Goal: Task Accomplishment & Management: Use online tool/utility

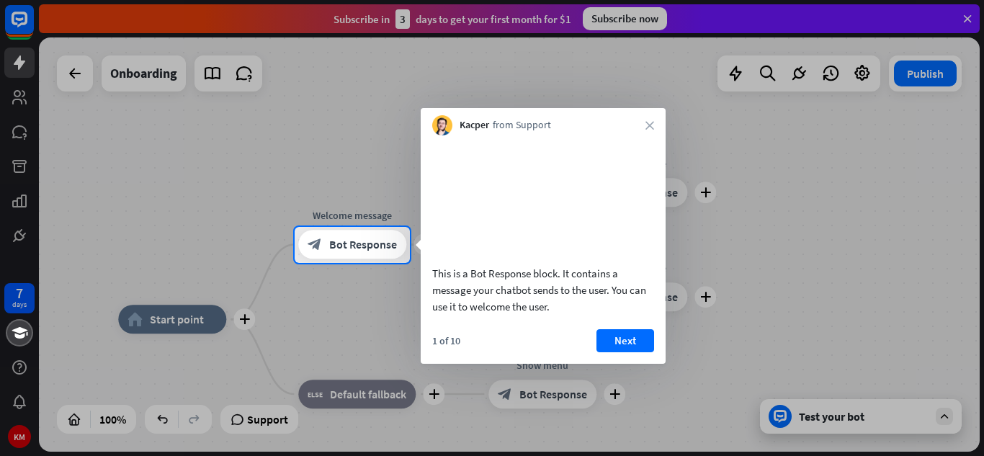
click at [644, 124] on div "Kacper from Support close" at bounding box center [543, 121] width 245 height 27
click at [656, 122] on div "Kacper from Support close" at bounding box center [543, 121] width 245 height 27
click at [652, 128] on icon "close" at bounding box center [650, 125] width 9 height 9
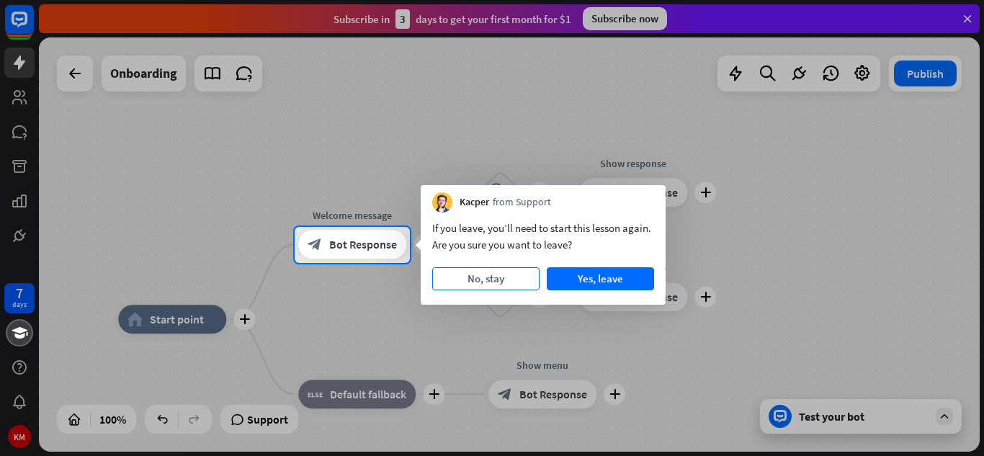
click at [482, 275] on button "No, stay" at bounding box center [485, 278] width 107 height 23
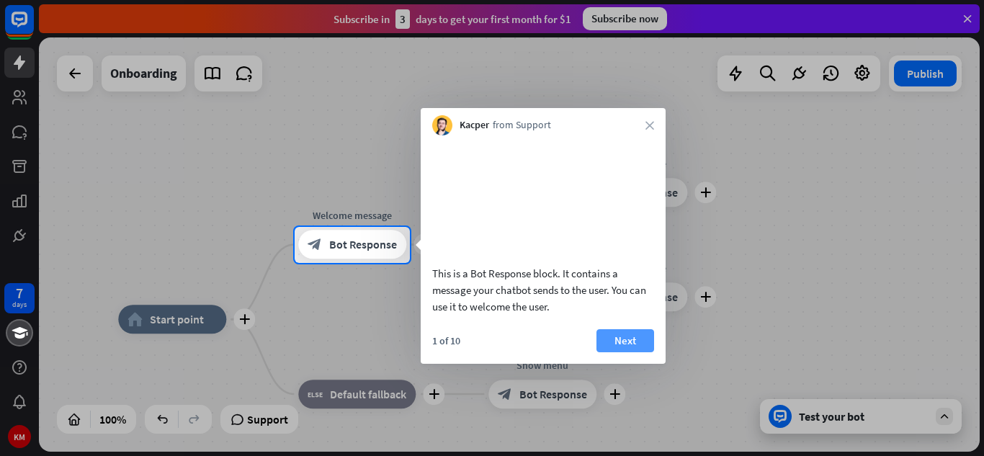
click at [636, 352] on button "Next" at bounding box center [626, 340] width 58 height 23
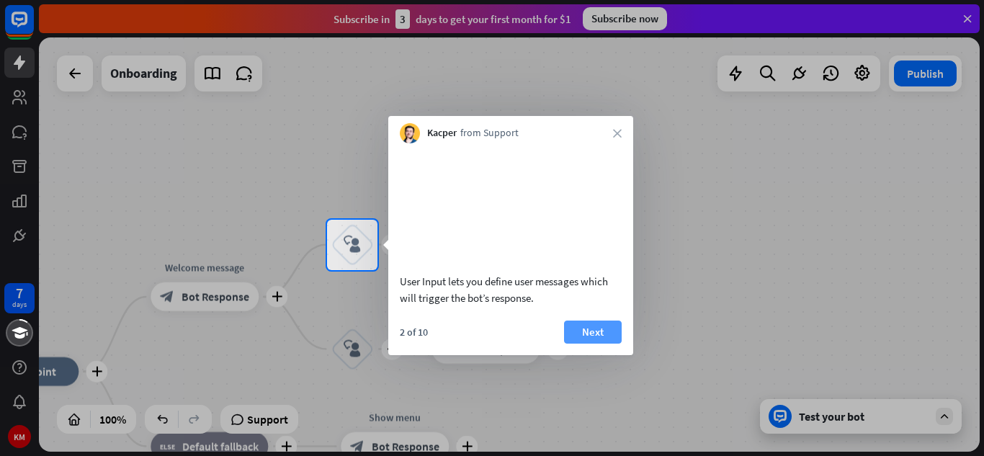
click at [591, 344] on button "Next" at bounding box center [593, 332] width 58 height 23
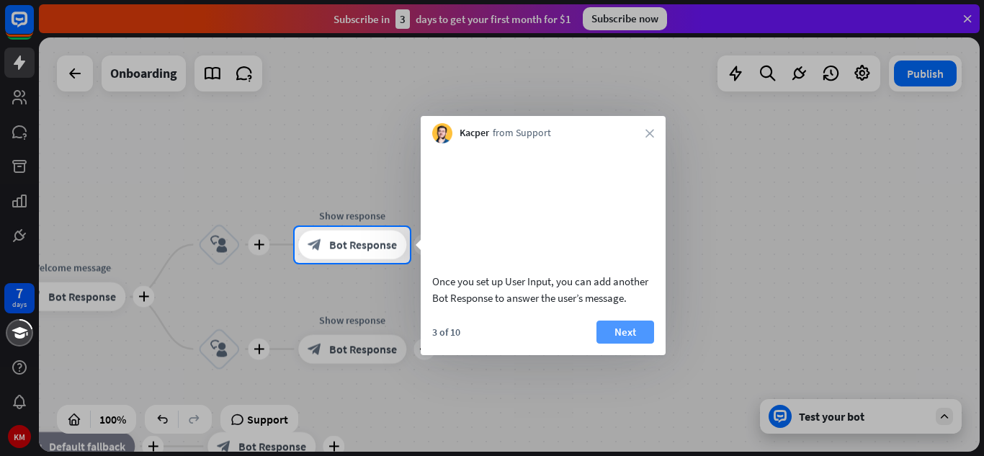
click at [633, 344] on button "Next" at bounding box center [626, 332] width 58 height 23
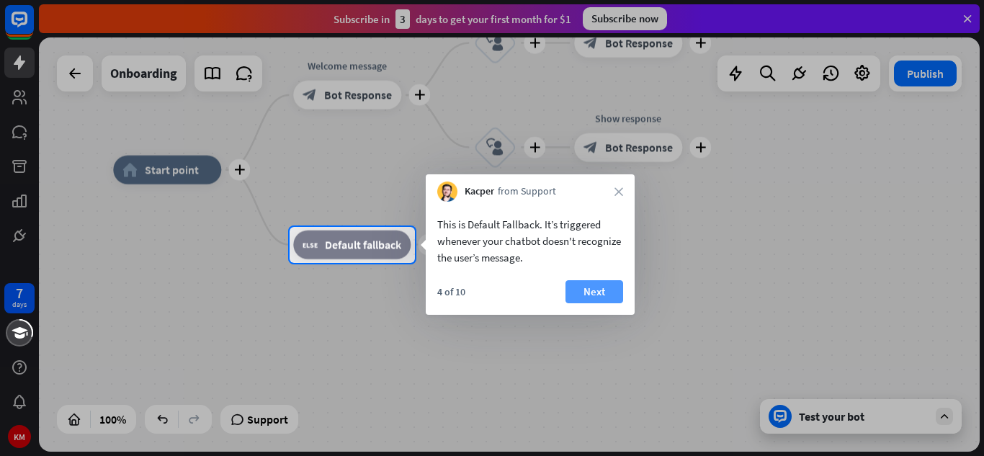
click at [592, 287] on button "Next" at bounding box center [595, 291] width 58 height 23
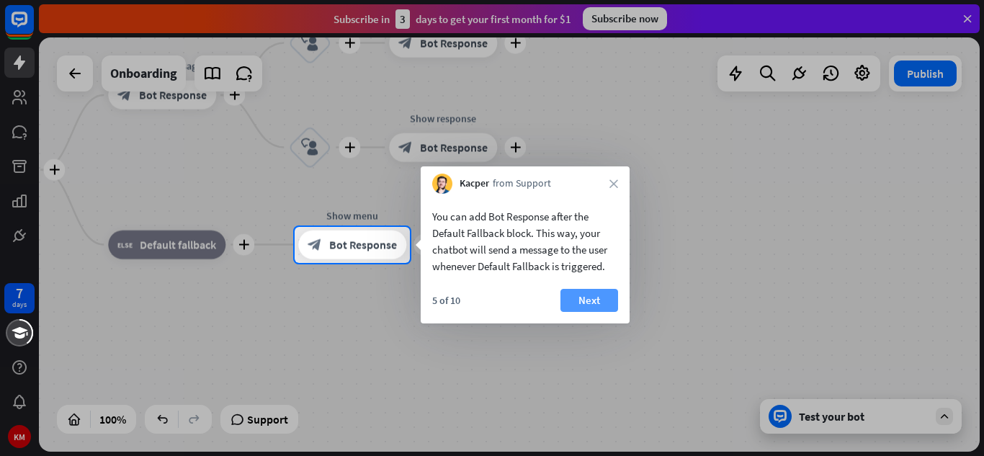
click at [592, 296] on button "Next" at bounding box center [590, 300] width 58 height 23
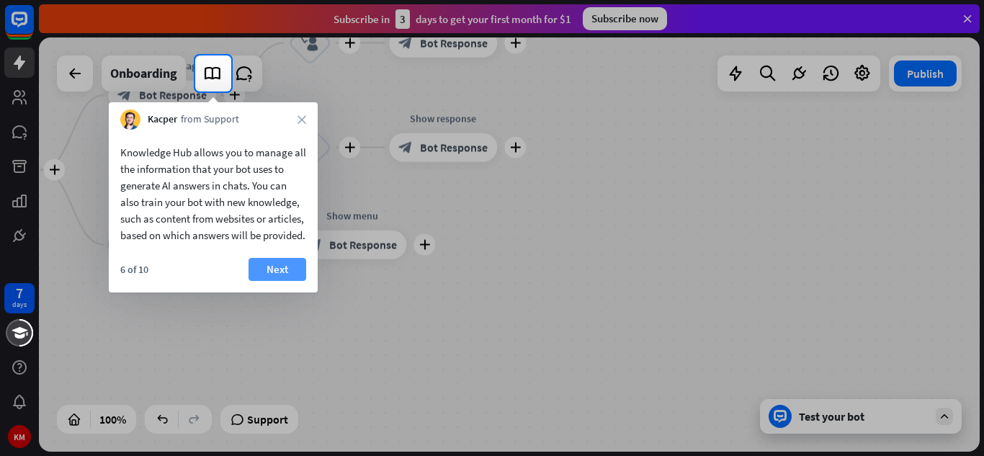
click at [277, 281] on button "Next" at bounding box center [278, 269] width 58 height 23
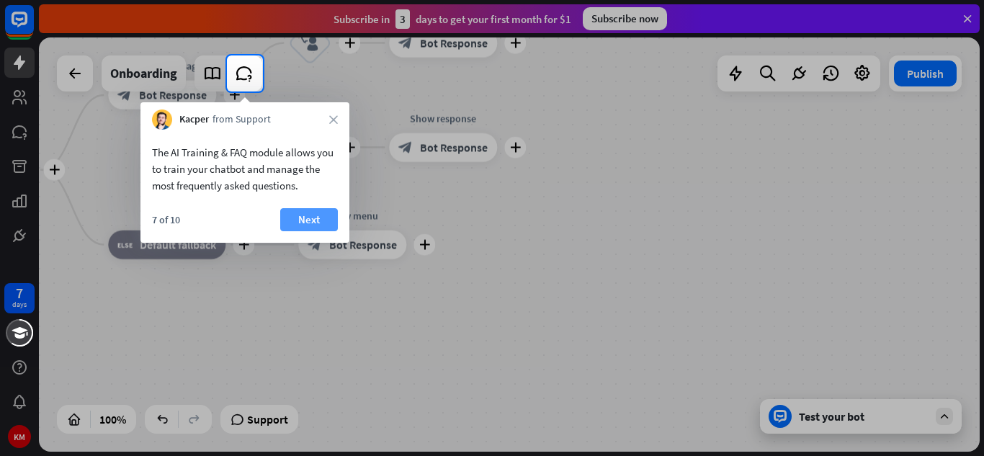
click at [313, 218] on button "Next" at bounding box center [309, 219] width 58 height 23
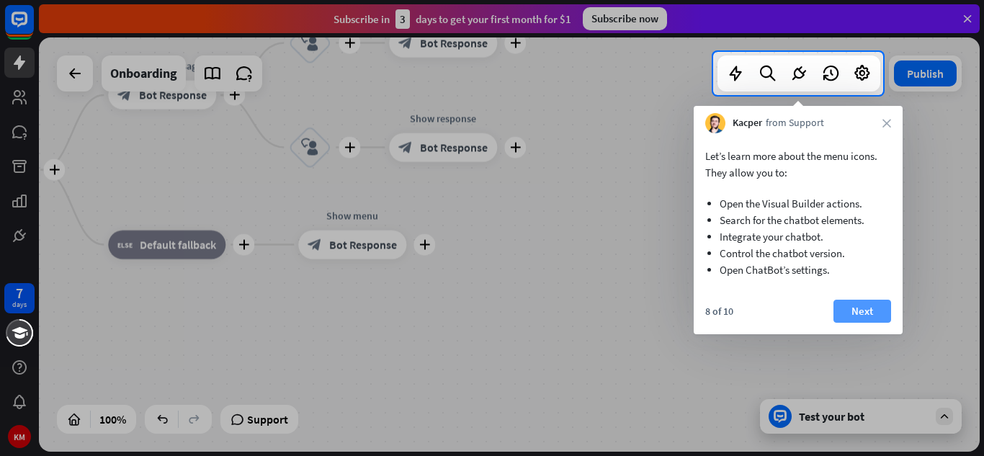
click at [852, 306] on button "Next" at bounding box center [863, 311] width 58 height 23
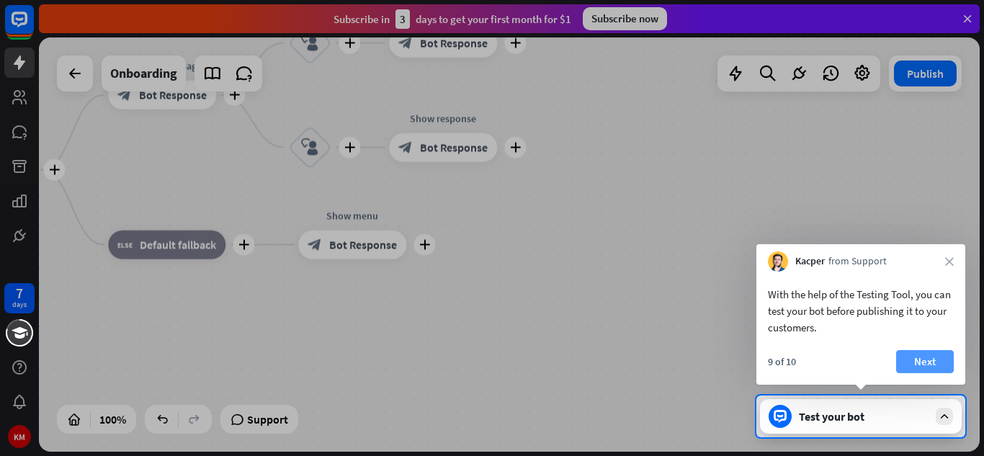
click at [919, 352] on button "Next" at bounding box center [925, 361] width 58 height 23
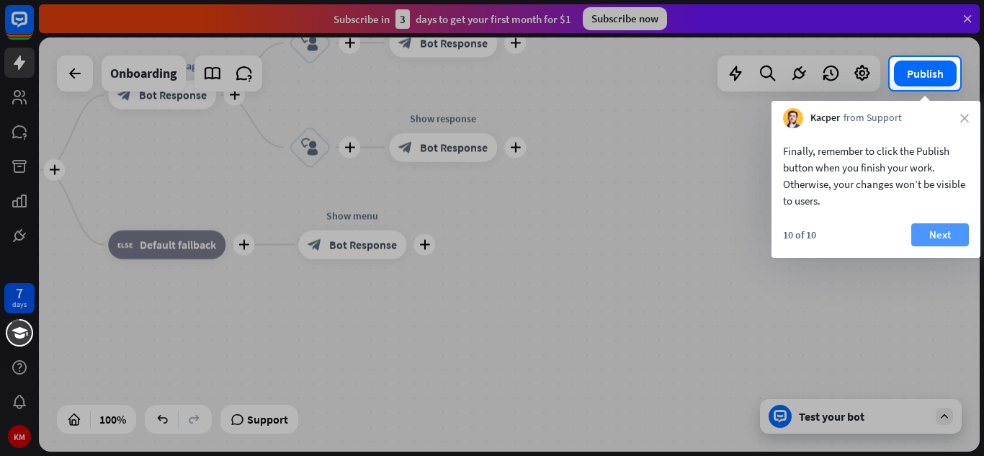
click at [946, 224] on button "Next" at bounding box center [940, 234] width 58 height 23
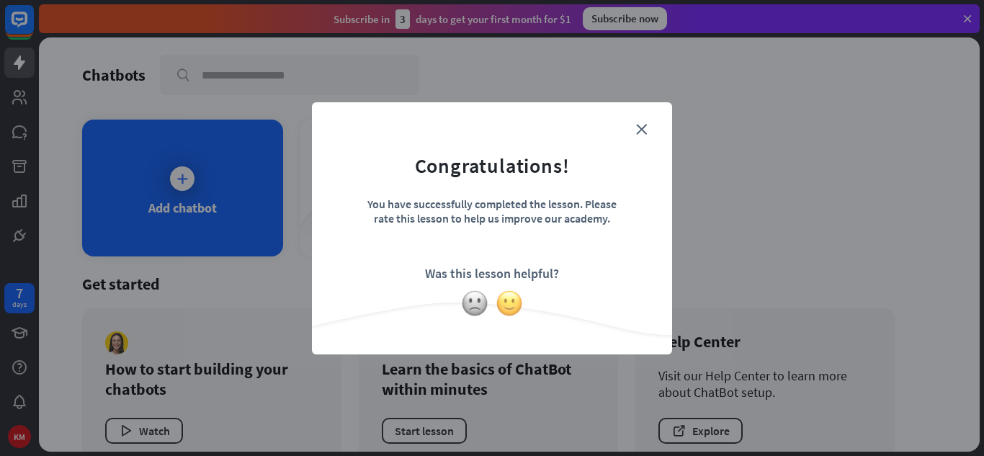
click at [509, 303] on img at bounding box center [509, 303] width 27 height 27
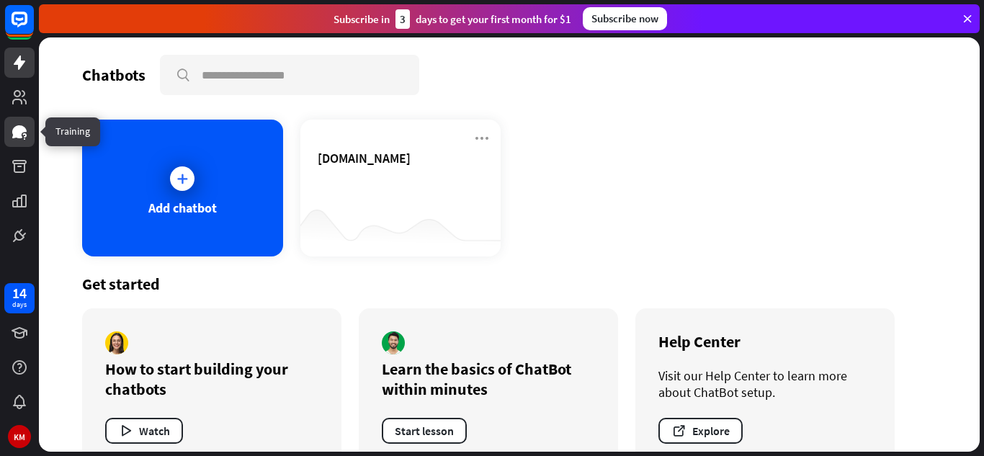
click at [17, 130] on icon at bounding box center [19, 131] width 14 height 13
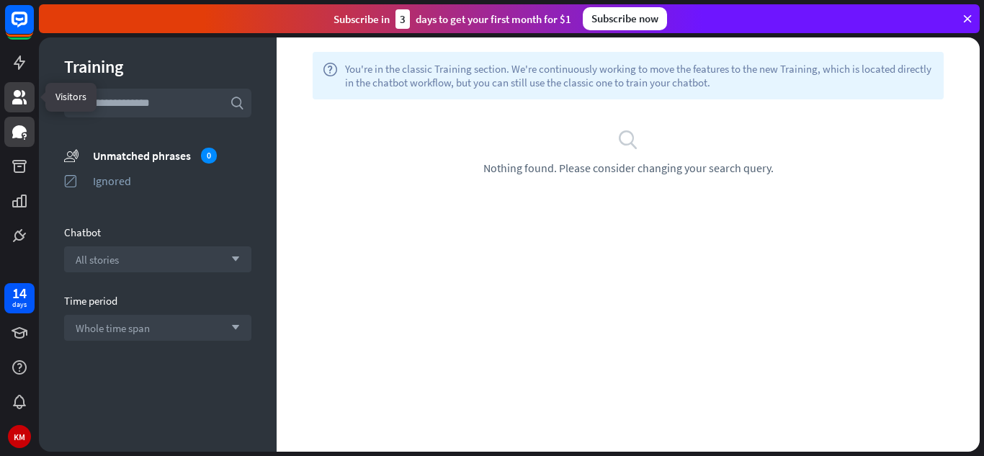
click at [21, 92] on icon at bounding box center [19, 97] width 17 height 17
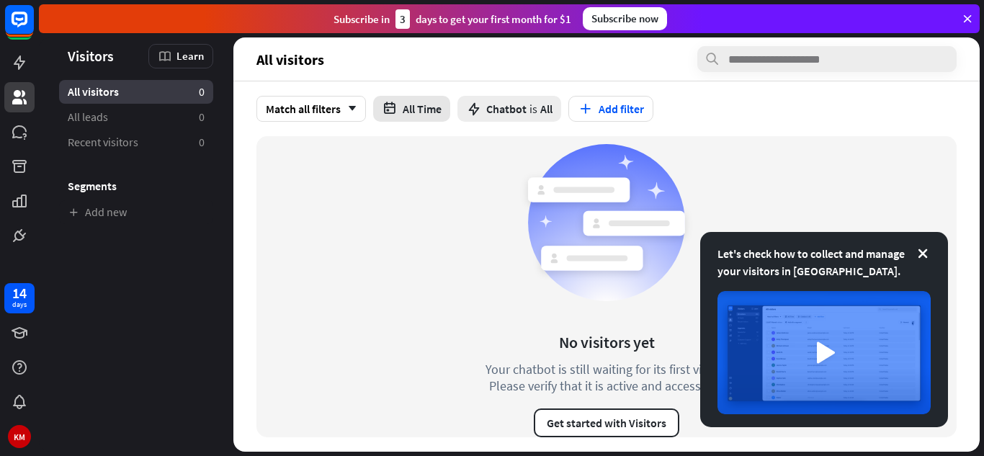
click at [408, 112] on button "All Time" at bounding box center [411, 109] width 77 height 26
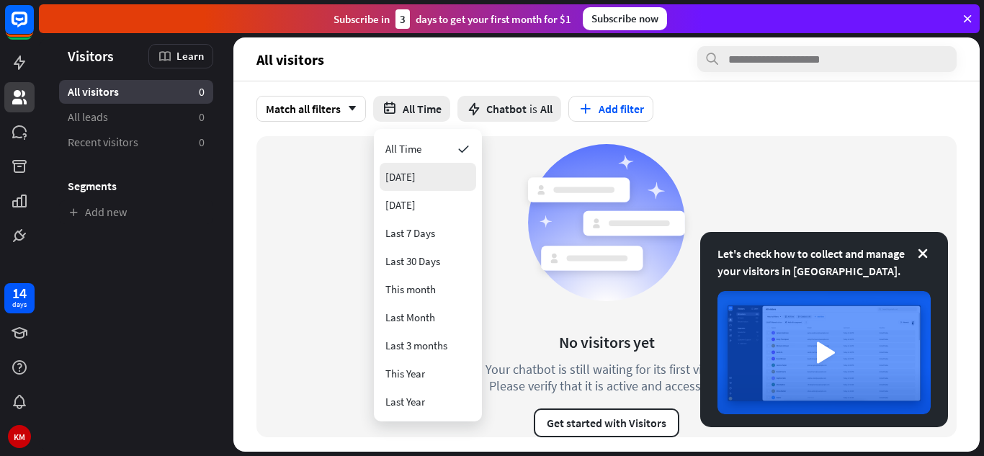
click at [448, 177] on div "[DATE]" at bounding box center [428, 177] width 97 height 28
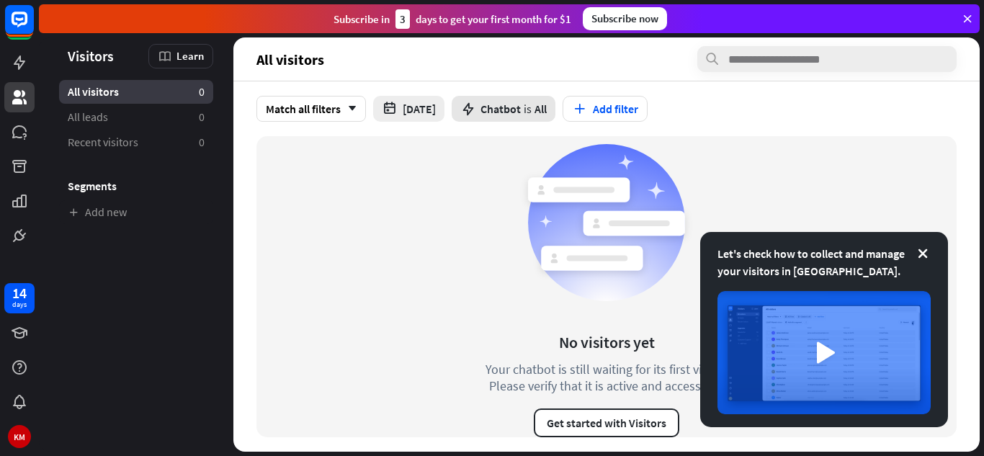
click at [519, 110] on span "Chatbot is All" at bounding box center [514, 109] width 66 height 14
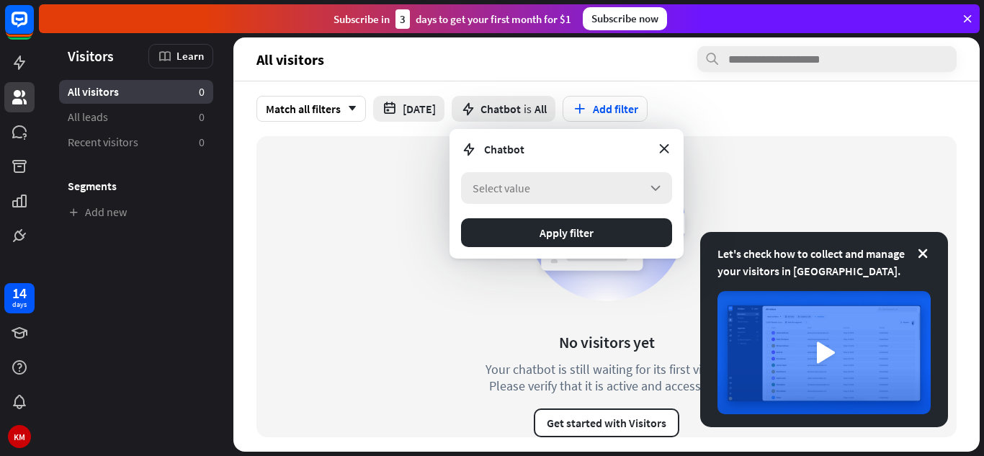
click at [651, 187] on icon "arrow_down" at bounding box center [656, 188] width 16 height 16
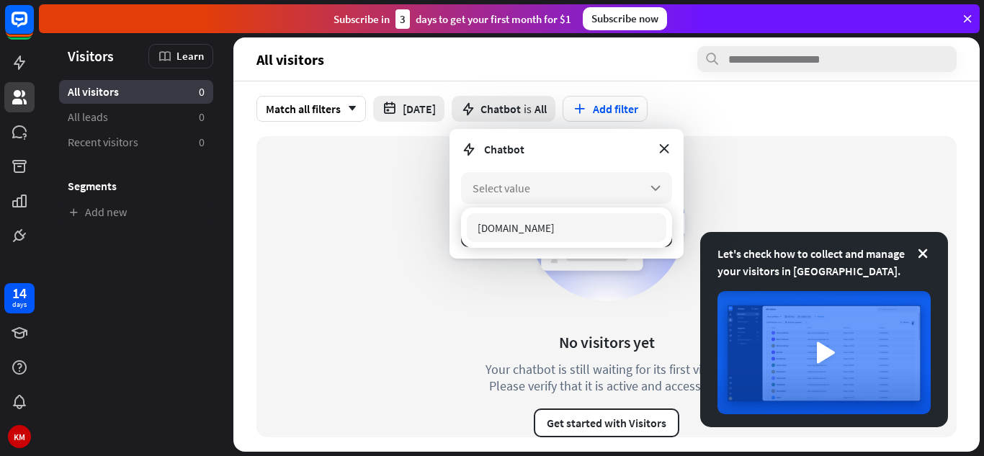
click at [602, 217] on div "[DOMAIN_NAME]" at bounding box center [567, 227] width 200 height 29
click at [477, 295] on div "No visitors yet Your chatbot is still waiting for its first visitor. Please ver…" at bounding box center [606, 286] width 295 height 301
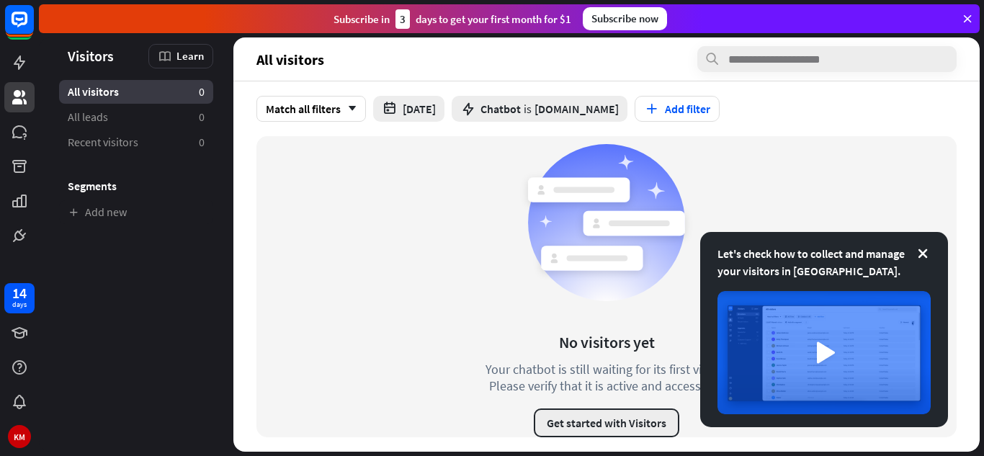
click at [622, 423] on button "Get started with Visitors" at bounding box center [607, 423] width 146 height 29
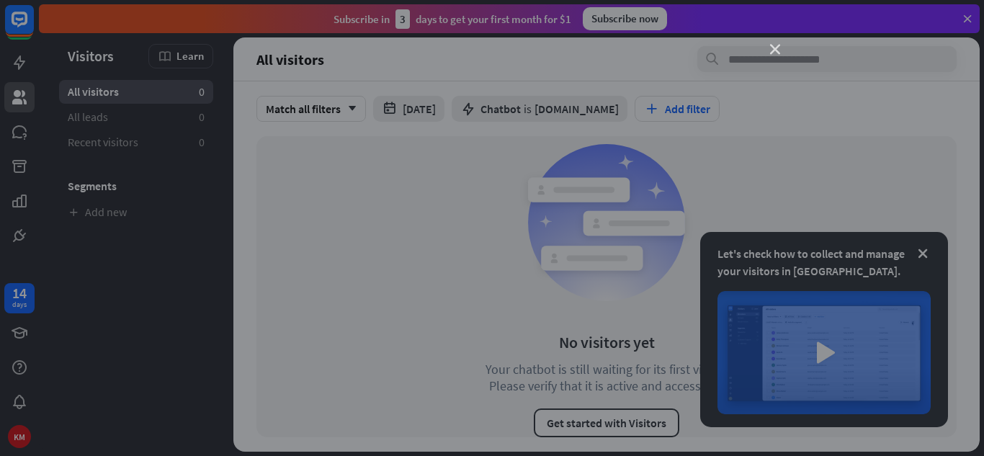
click at [770, 46] on icon "close" at bounding box center [775, 50] width 10 height 10
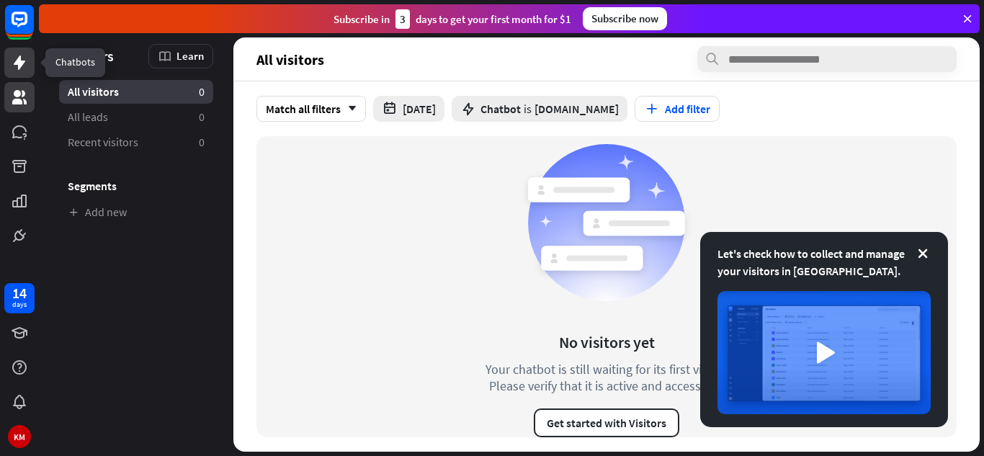
click at [22, 71] on icon at bounding box center [19, 62] width 17 height 17
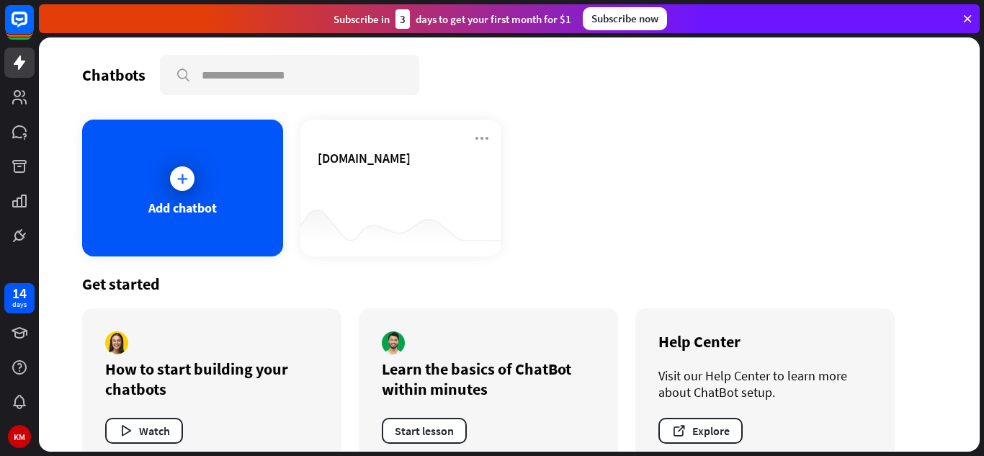
scroll to position [32, 0]
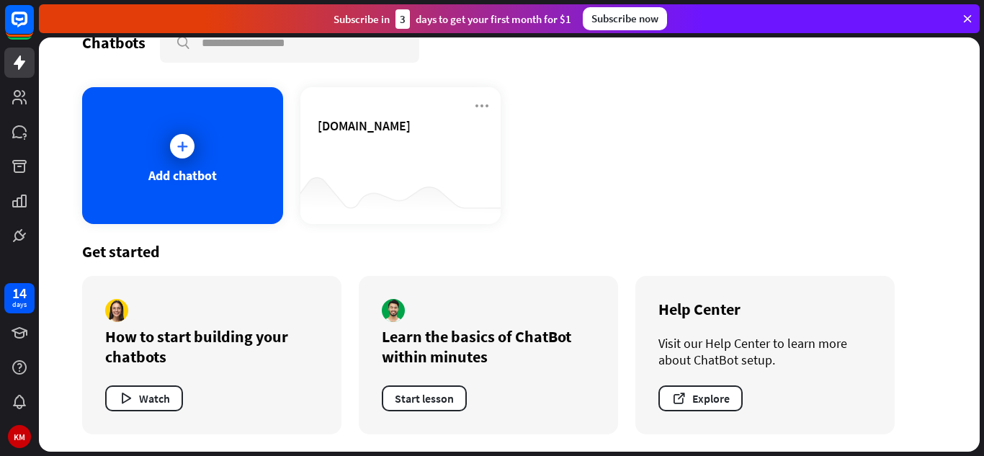
click at [967, 17] on icon at bounding box center [967, 18] width 13 height 13
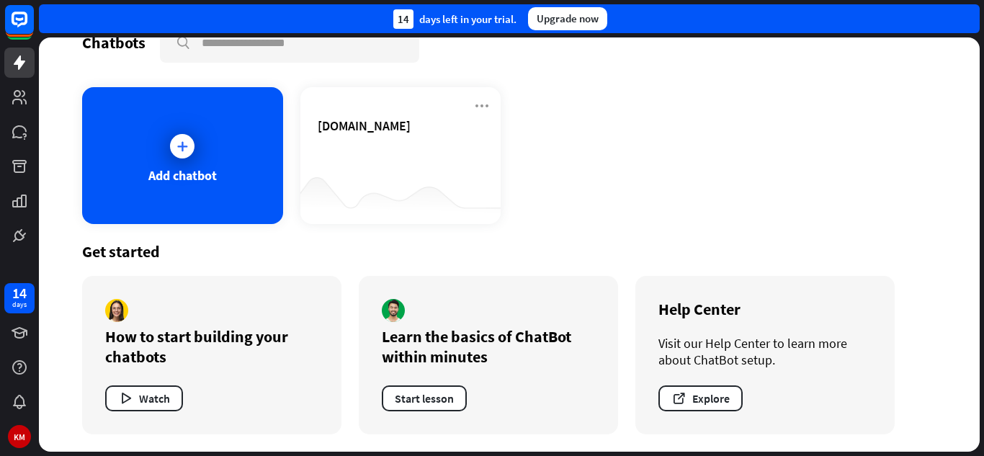
scroll to position [0, 0]
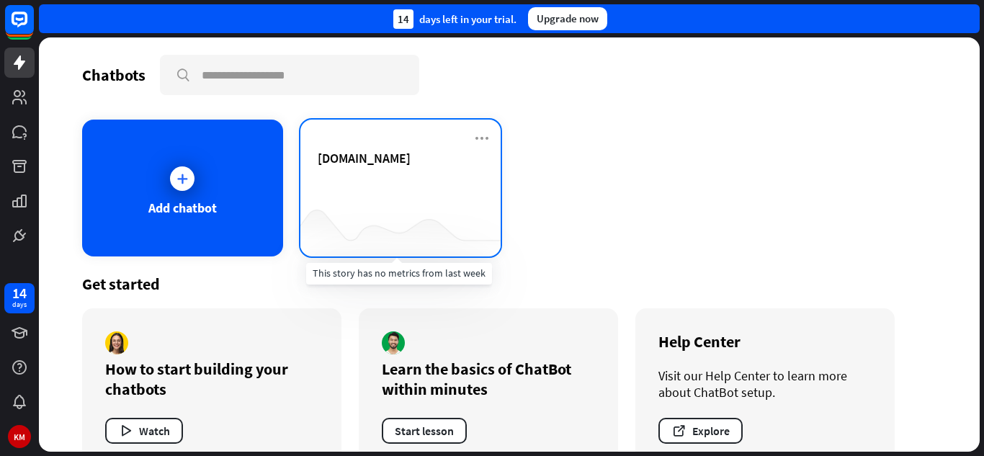
click at [445, 224] on div at bounding box center [400, 227] width 201 height 55
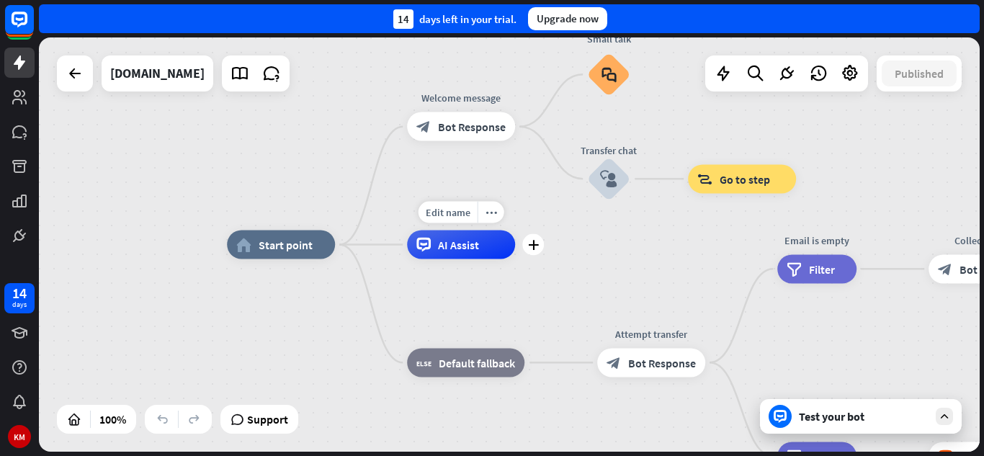
click at [468, 258] on div "AI Assist" at bounding box center [461, 245] width 108 height 29
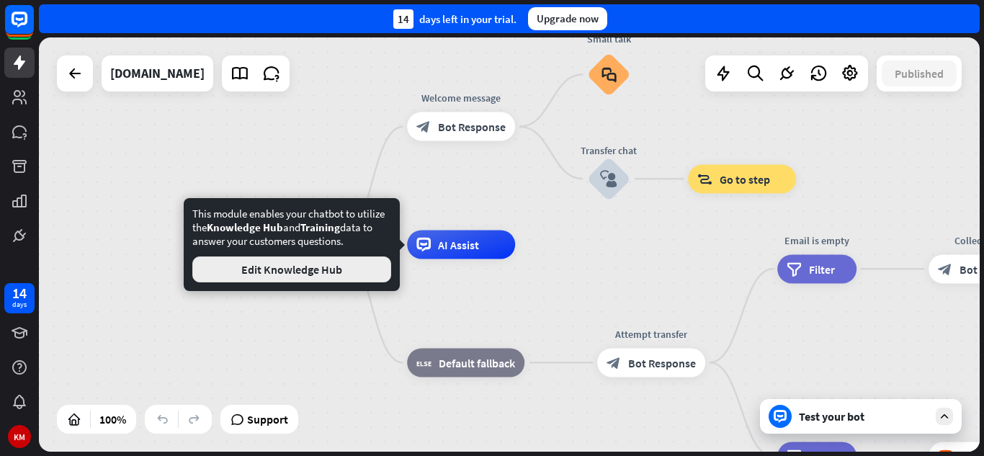
click at [342, 271] on button "Edit Knowledge Hub" at bounding box center [291, 270] width 199 height 26
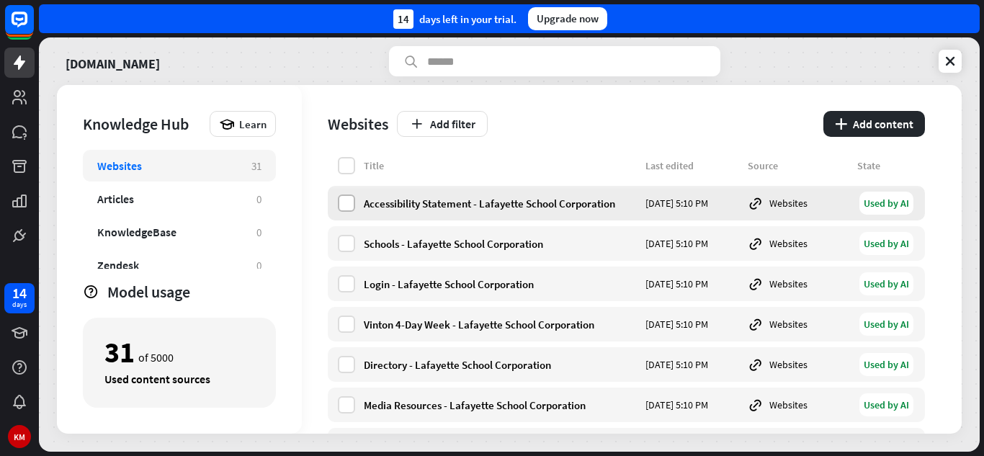
click at [348, 200] on label at bounding box center [346, 203] width 17 height 17
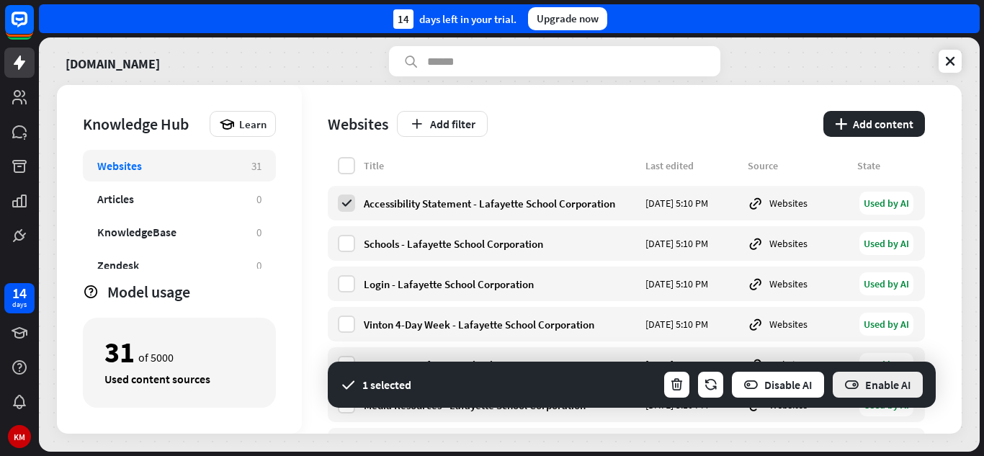
click at [884, 389] on button "Enable AI" at bounding box center [878, 384] width 93 height 29
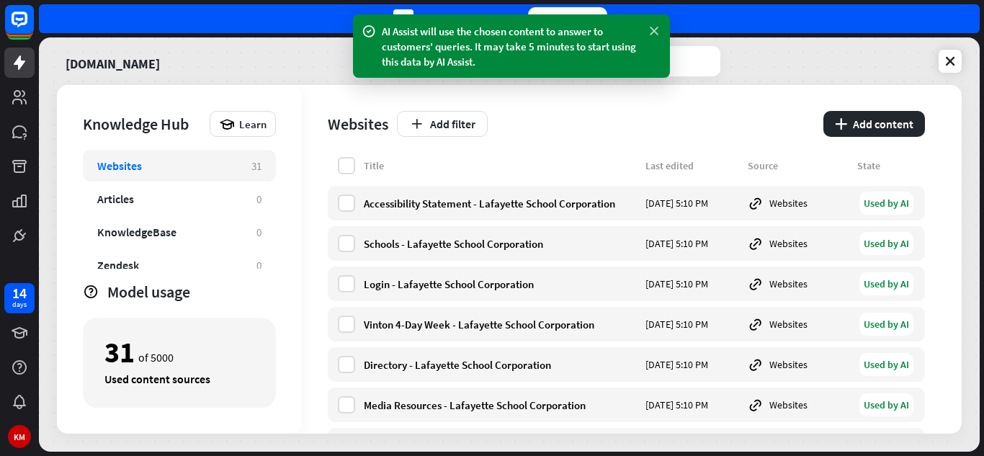
click at [648, 30] on icon at bounding box center [654, 31] width 14 height 15
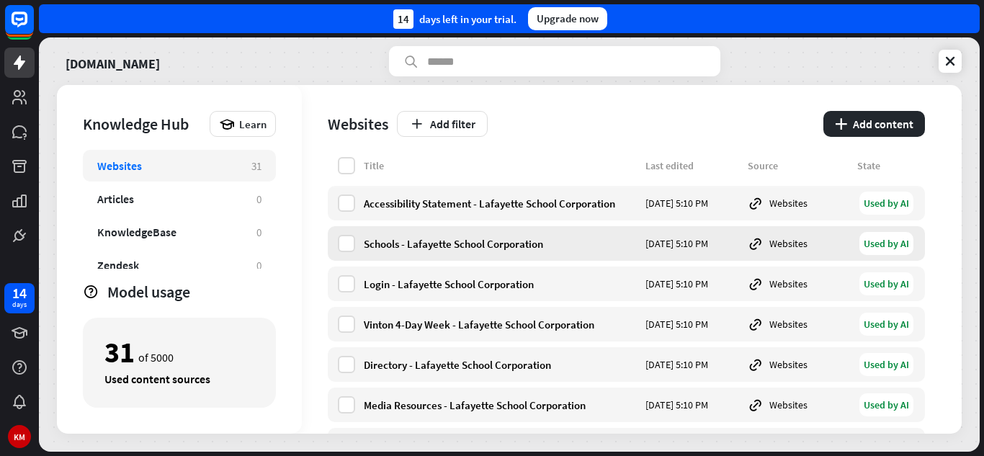
click at [881, 244] on div "Used by AI" at bounding box center [887, 243] width 54 height 23
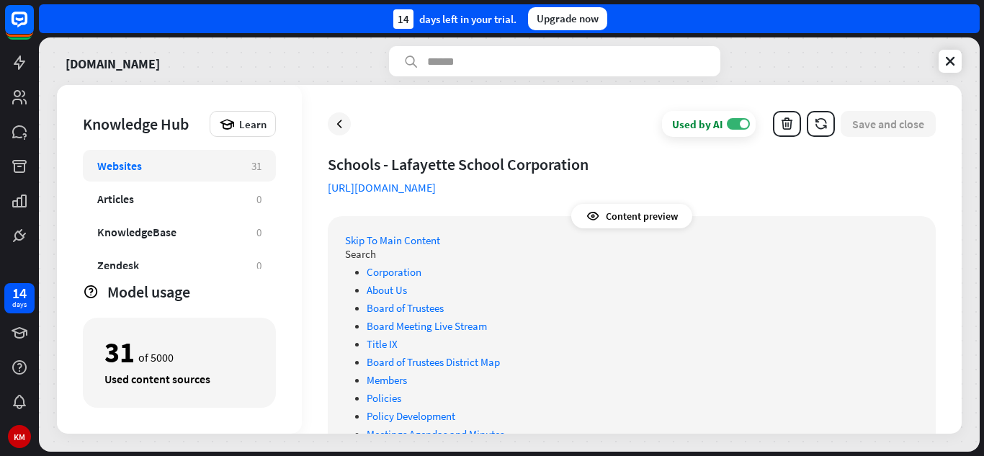
click at [612, 210] on div "Content preview" at bounding box center [631, 216] width 121 height 24
click at [16, 97] on icon at bounding box center [19, 97] width 14 height 14
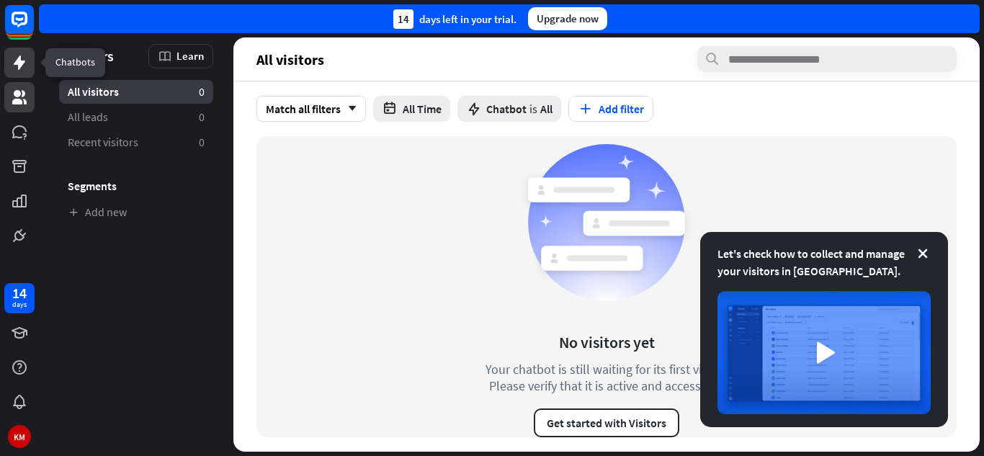
click at [20, 62] on icon at bounding box center [20, 62] width 12 height 14
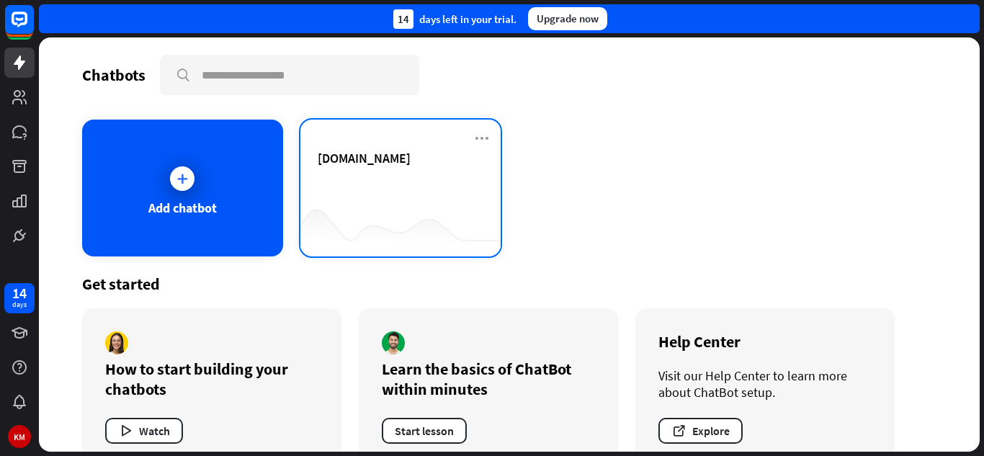
click at [360, 223] on div at bounding box center [400, 227] width 201 height 55
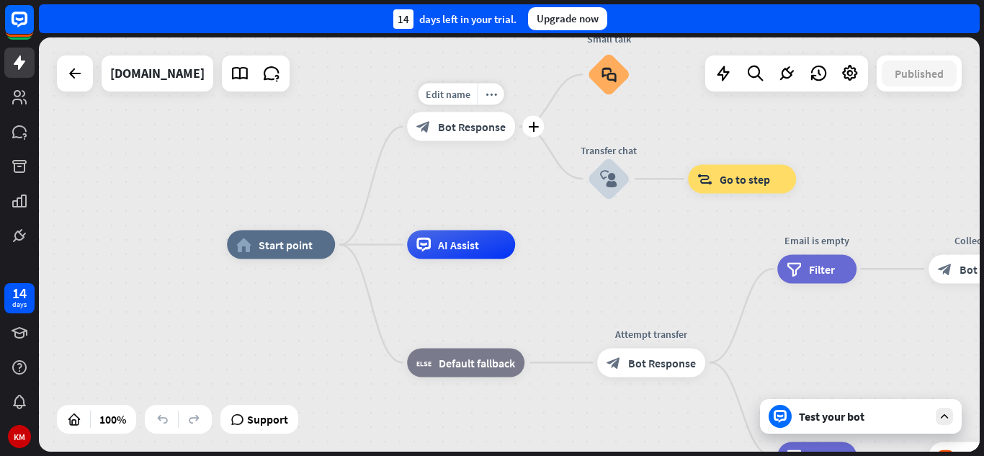
click at [440, 128] on span "Bot Response" at bounding box center [472, 127] width 68 height 14
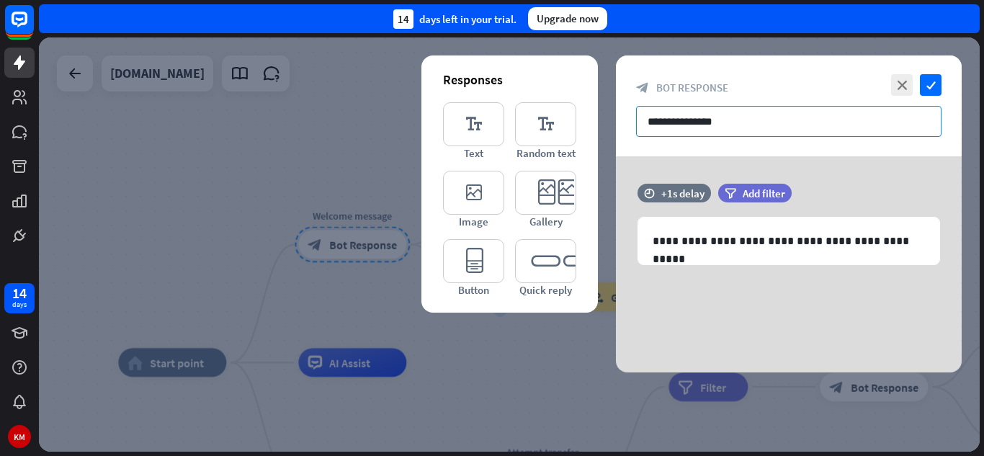
click at [734, 125] on input "**********" at bounding box center [789, 121] width 306 height 31
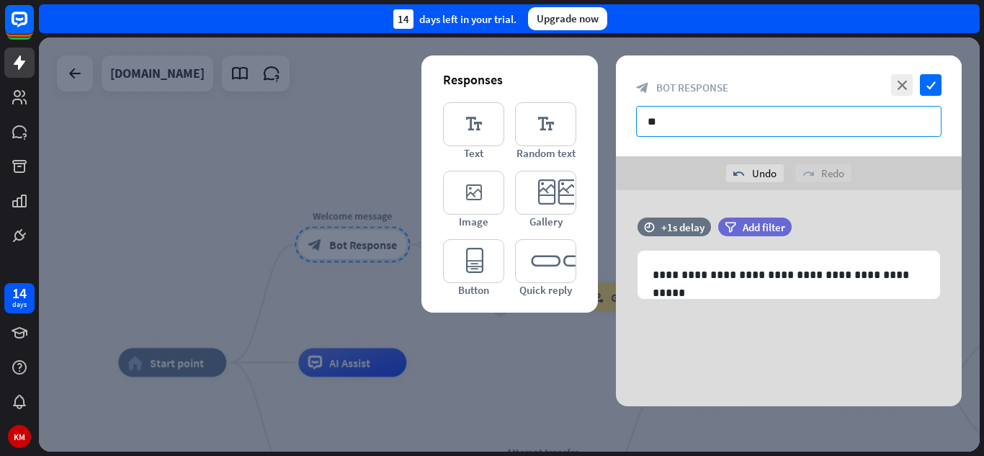
type input "*"
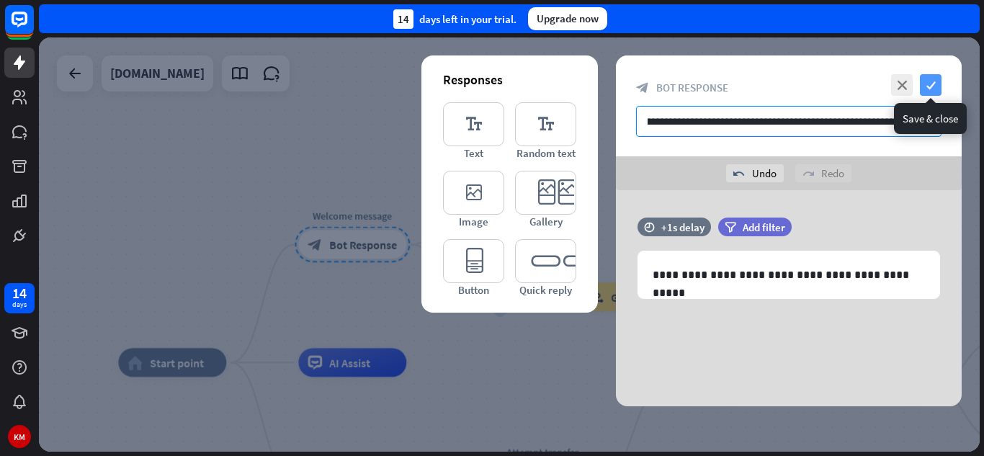
type input "**********"
click at [931, 84] on icon "check" at bounding box center [931, 85] width 22 height 22
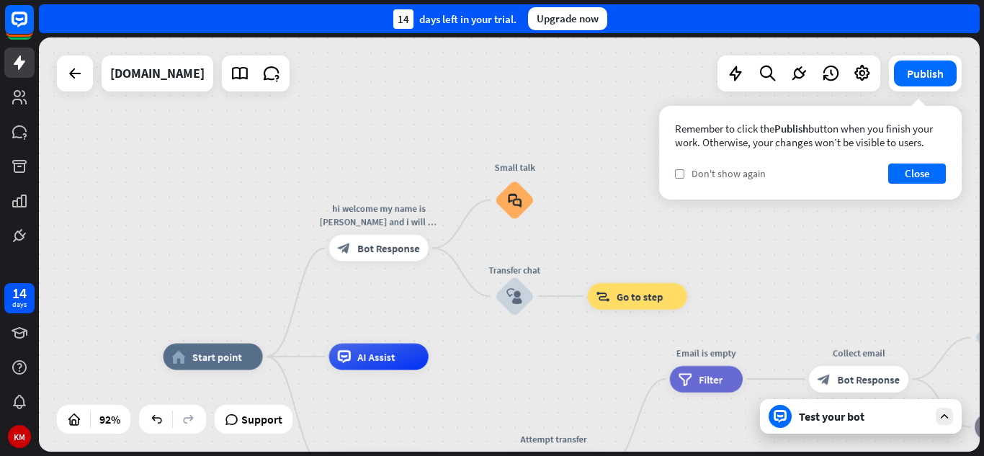
click at [679, 179] on div "check Don't show again" at bounding box center [720, 173] width 91 height 13
click at [928, 166] on button "Close" at bounding box center [917, 174] width 58 height 20
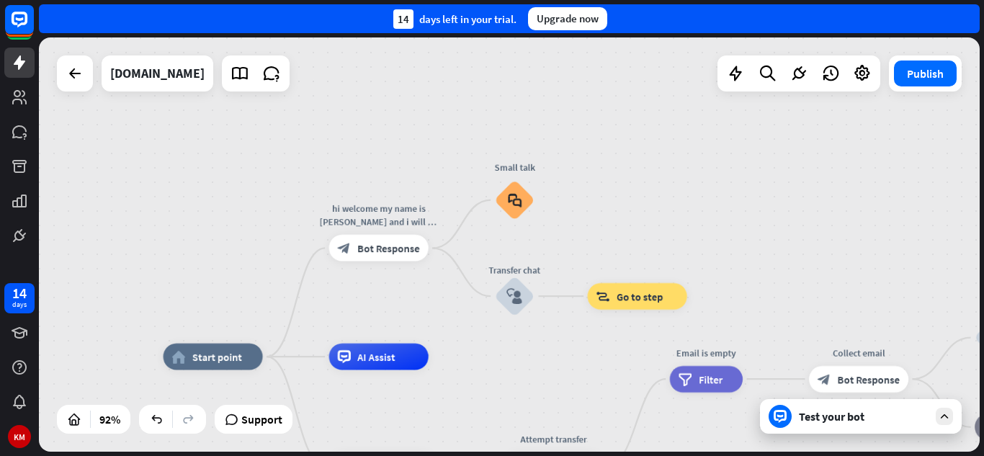
click at [960, 414] on div "Test your bot" at bounding box center [861, 416] width 202 height 35
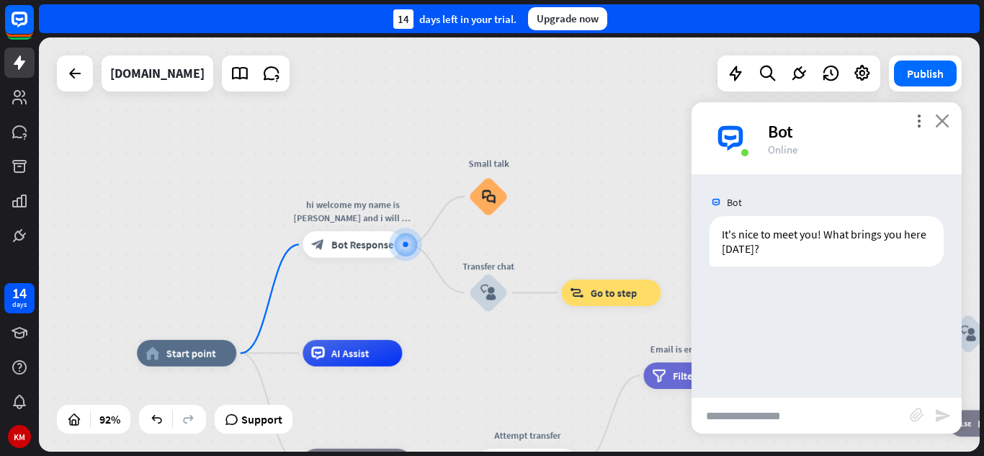
click at [942, 114] on icon "close" at bounding box center [942, 121] width 14 height 14
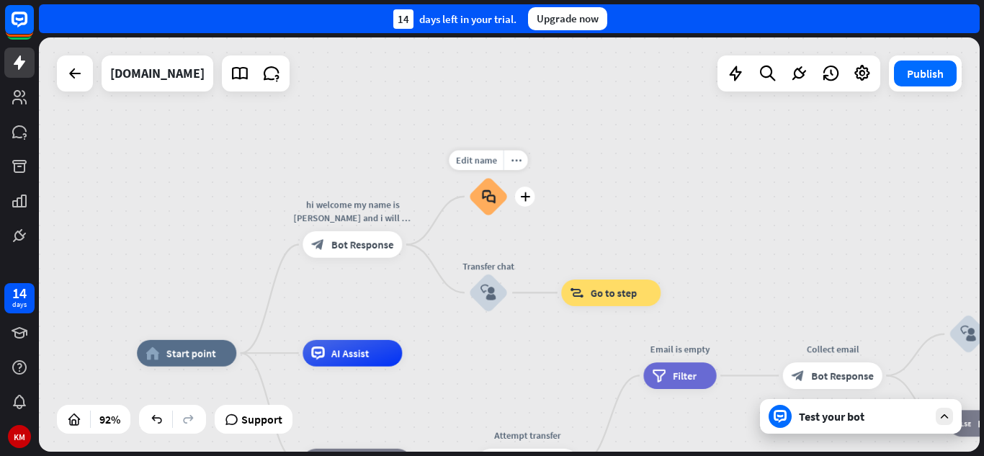
click at [487, 205] on div "block_faq" at bounding box center [488, 197] width 40 height 40
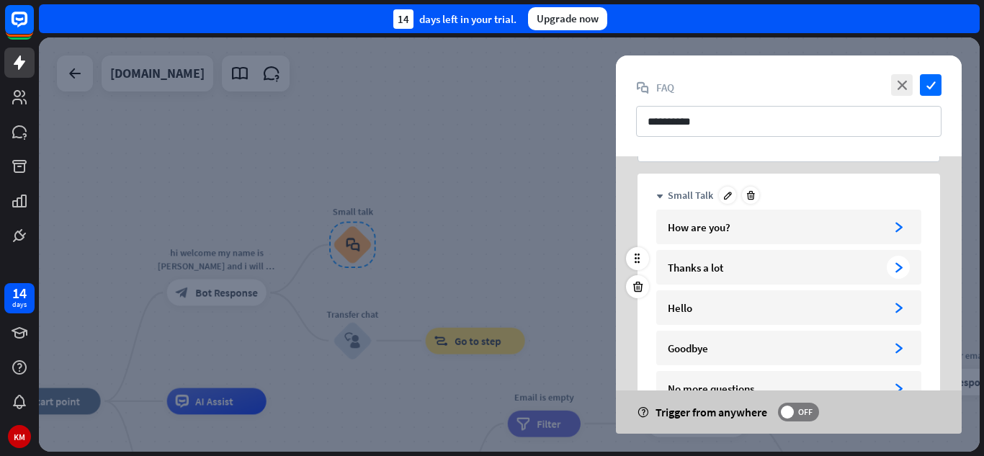
scroll to position [40, 0]
click at [900, 223] on icon "arrowhead_right" at bounding box center [898, 228] width 11 height 11
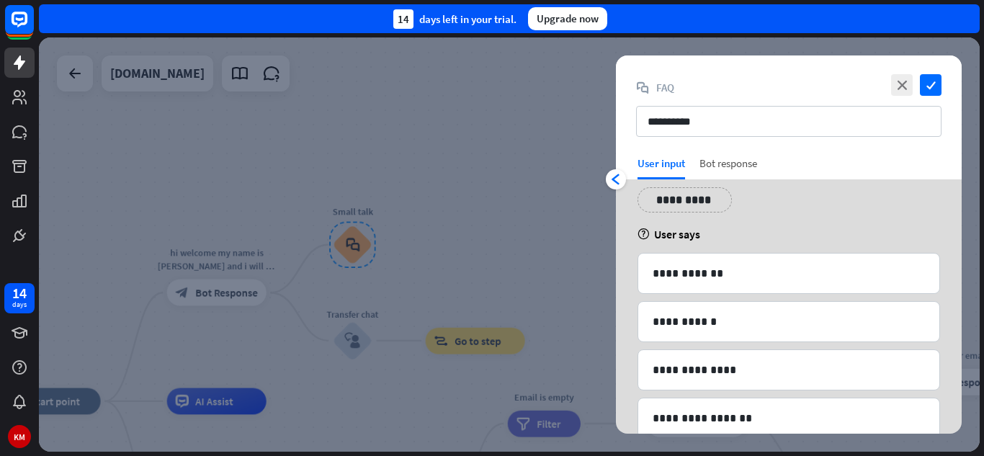
click at [727, 163] on div "Bot response" at bounding box center [729, 167] width 58 height 23
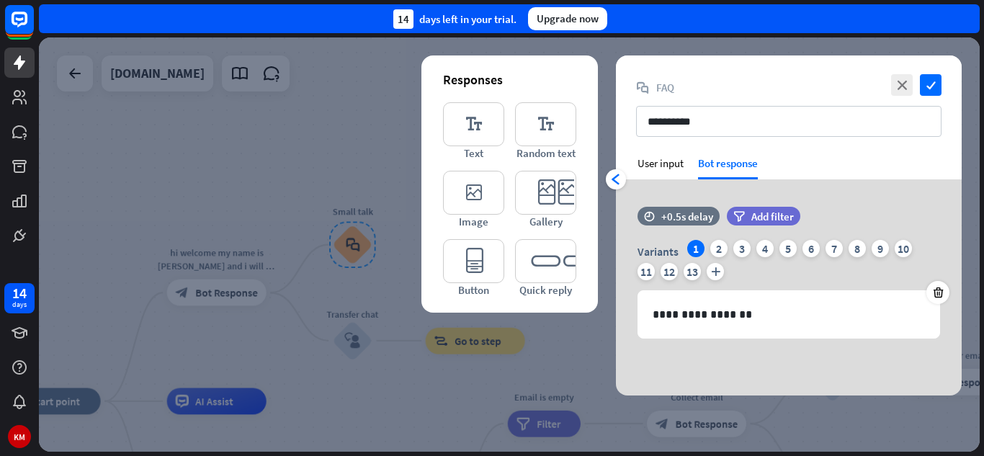
scroll to position [0, 0]
click at [929, 79] on icon "check" at bounding box center [931, 85] width 22 height 22
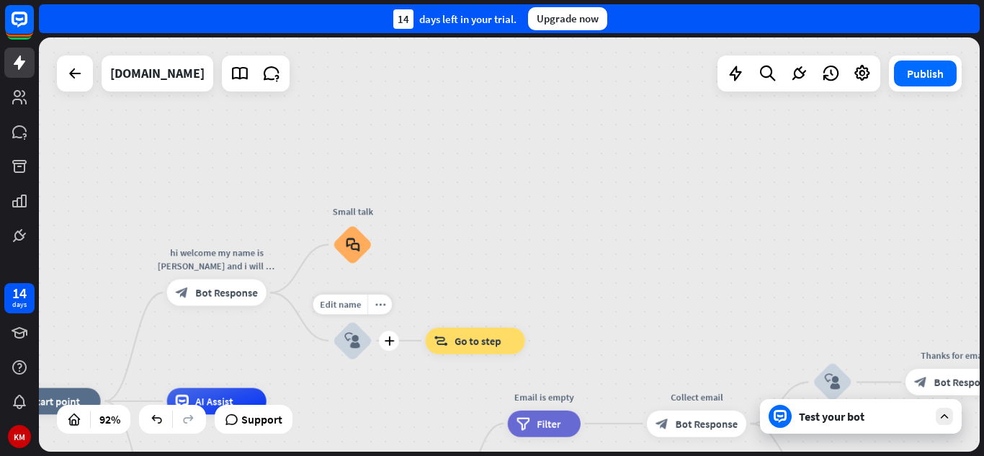
click at [346, 339] on icon "block_user_input" at bounding box center [352, 341] width 16 height 16
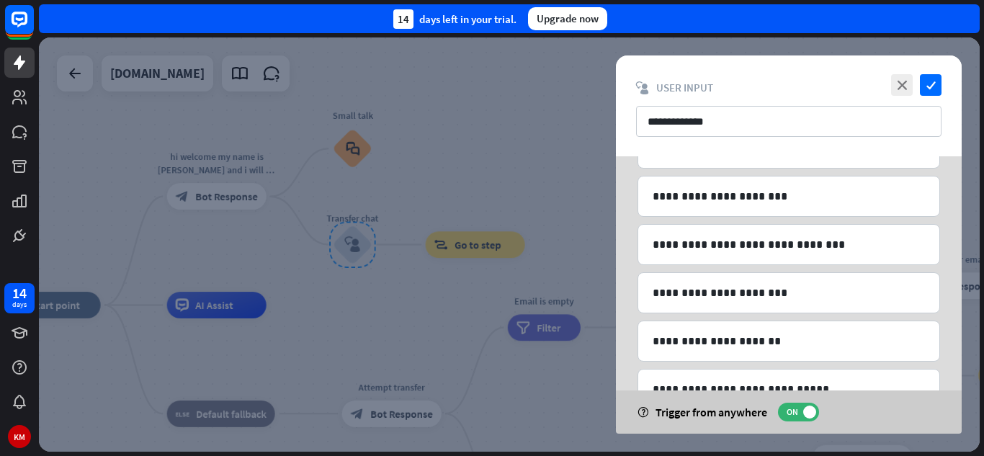
scroll to position [189, 0]
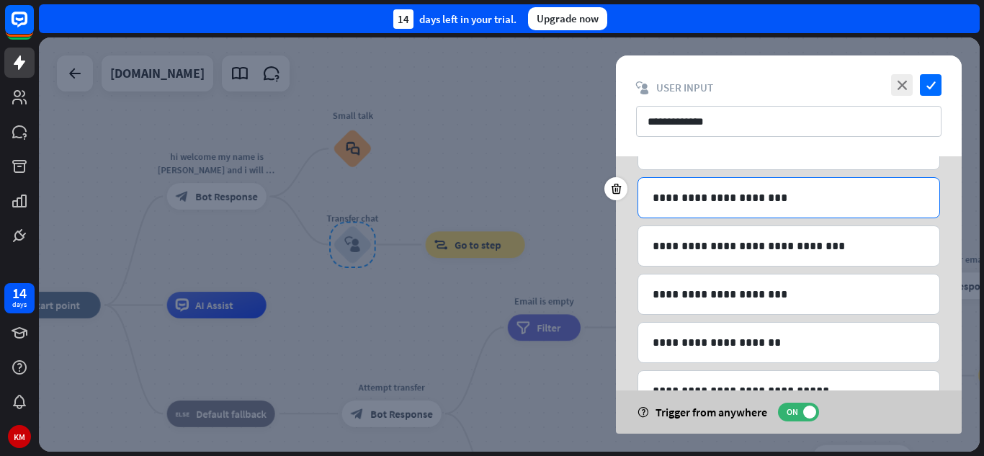
click at [801, 200] on p "**********" at bounding box center [789, 198] width 272 height 18
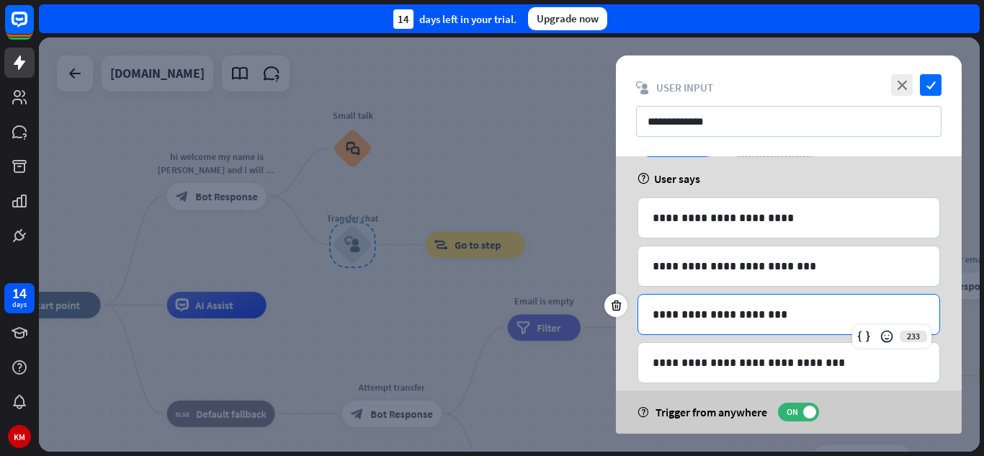
scroll to position [73, 0]
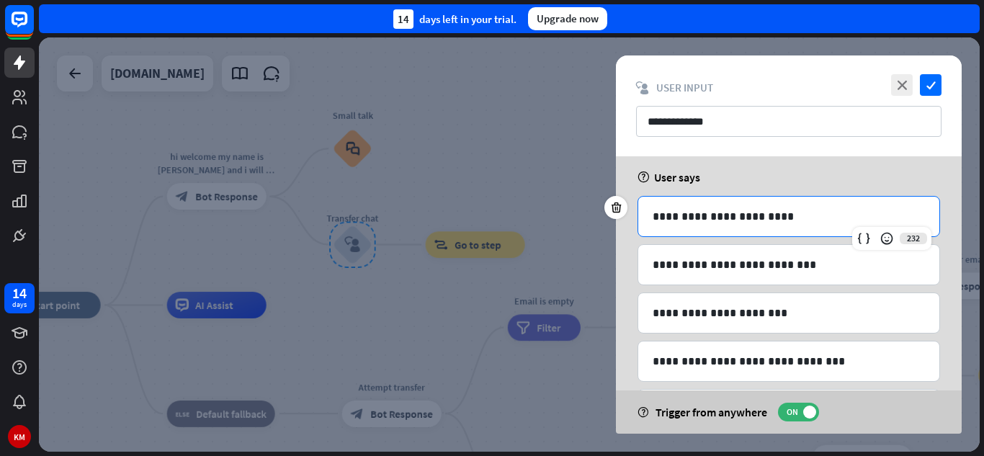
click at [839, 214] on p "**********" at bounding box center [789, 217] width 272 height 18
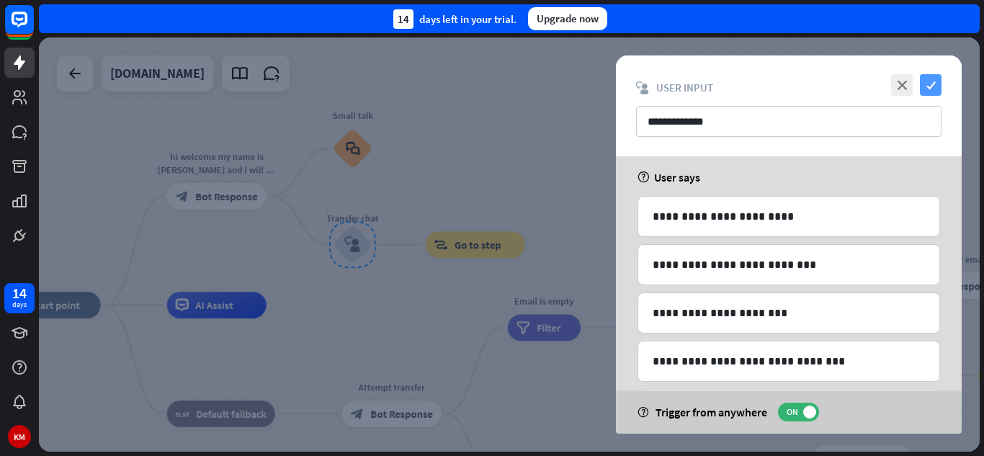
click at [932, 84] on icon "check" at bounding box center [931, 85] width 22 height 22
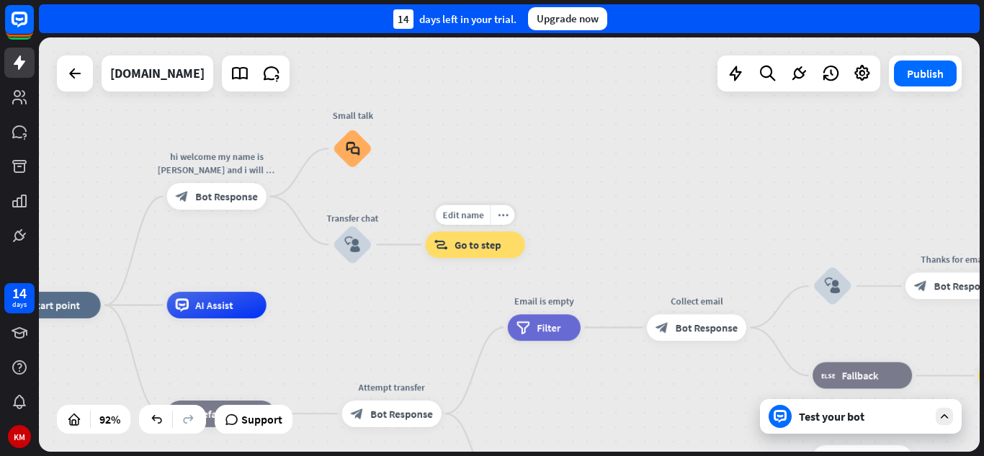
click at [474, 244] on span "Go to step" at bounding box center [478, 244] width 46 height 13
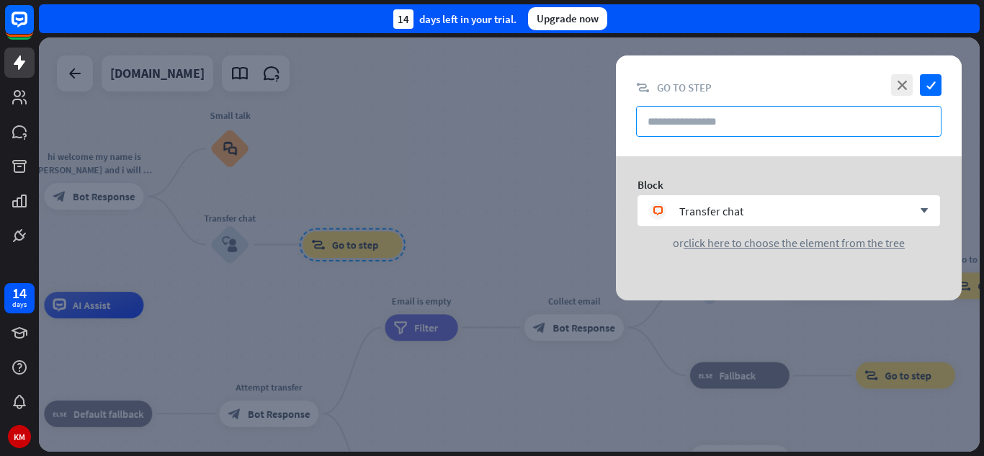
click at [813, 122] on input "text" at bounding box center [789, 121] width 306 height 31
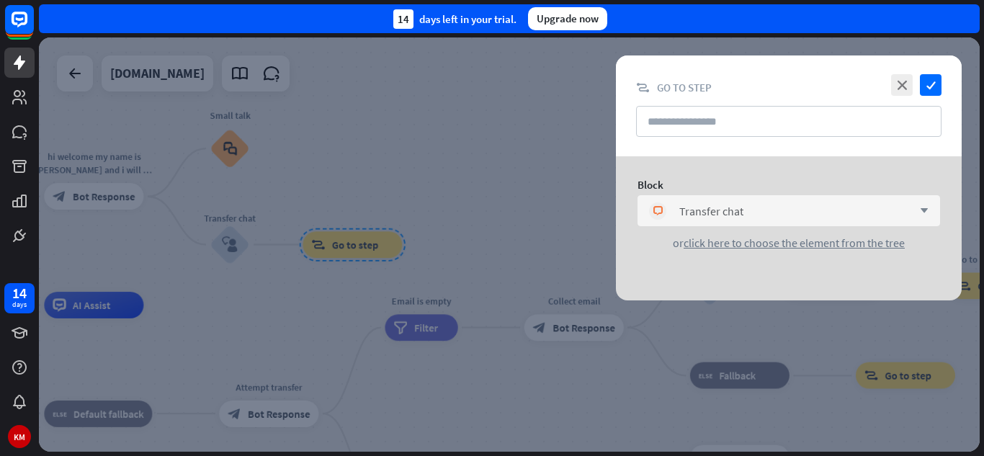
click at [926, 205] on div "block_livechat Transfer chat arrow_down" at bounding box center [789, 210] width 303 height 31
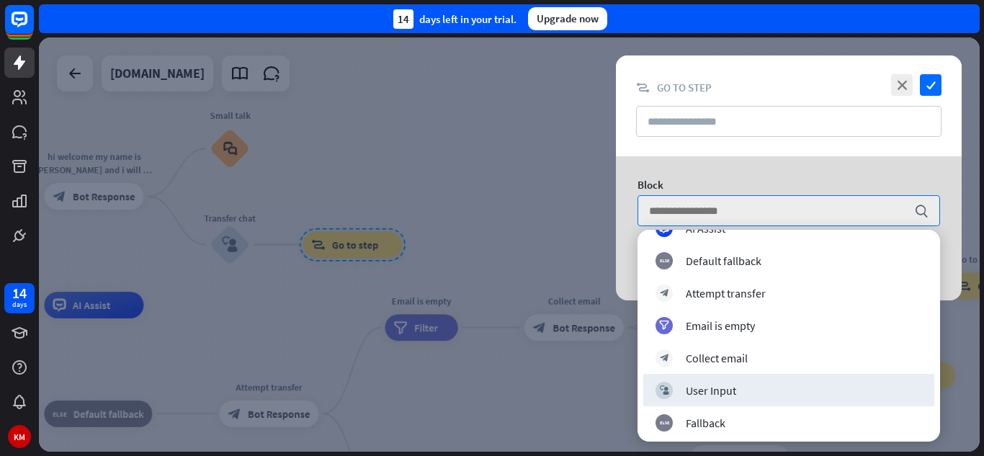
scroll to position [121, 0]
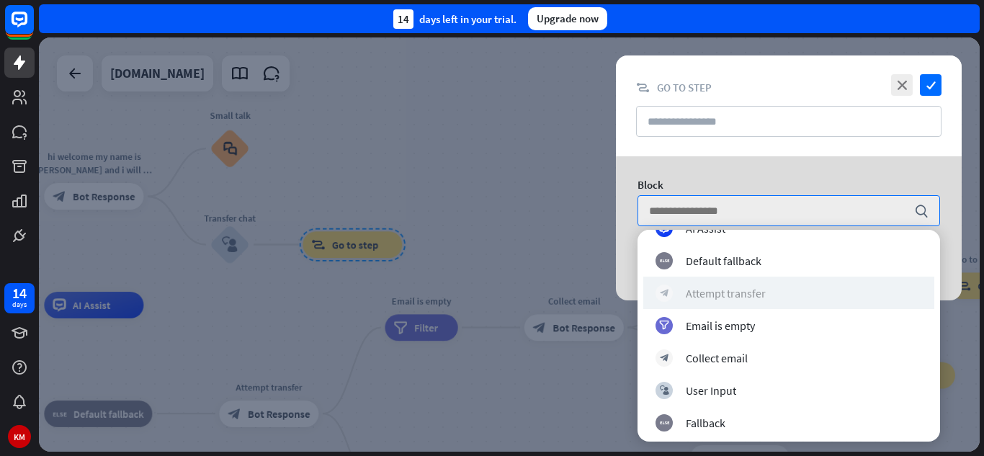
click at [767, 294] on div "block_bot_response Attempt transfer" at bounding box center [789, 293] width 267 height 17
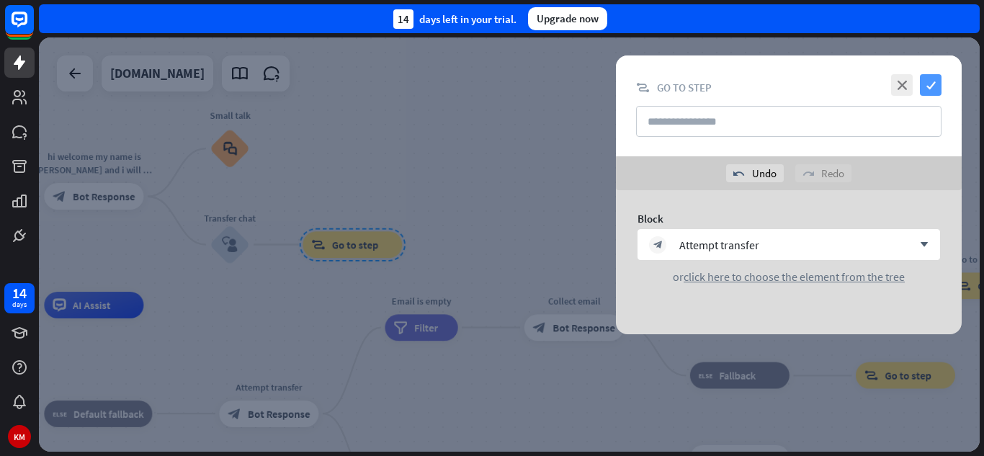
click at [940, 84] on icon "check" at bounding box center [931, 85] width 22 height 22
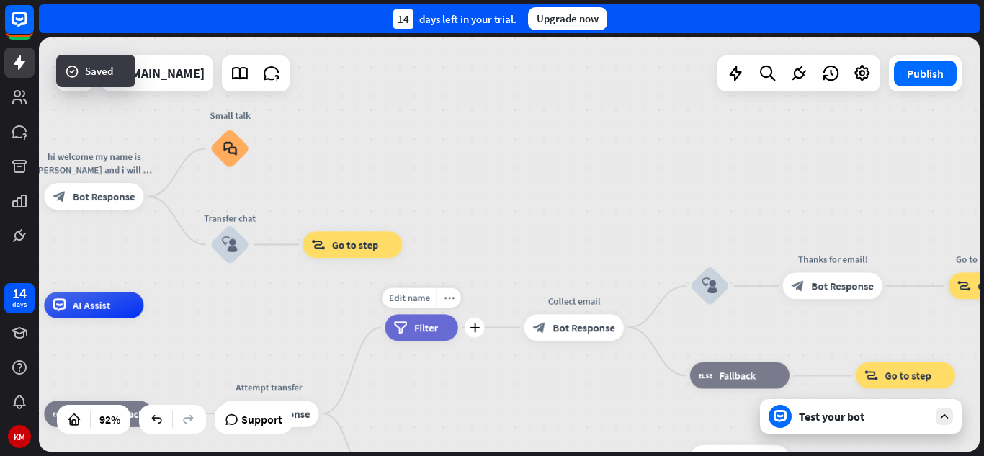
click at [432, 338] on div "filter Filter" at bounding box center [421, 327] width 73 height 27
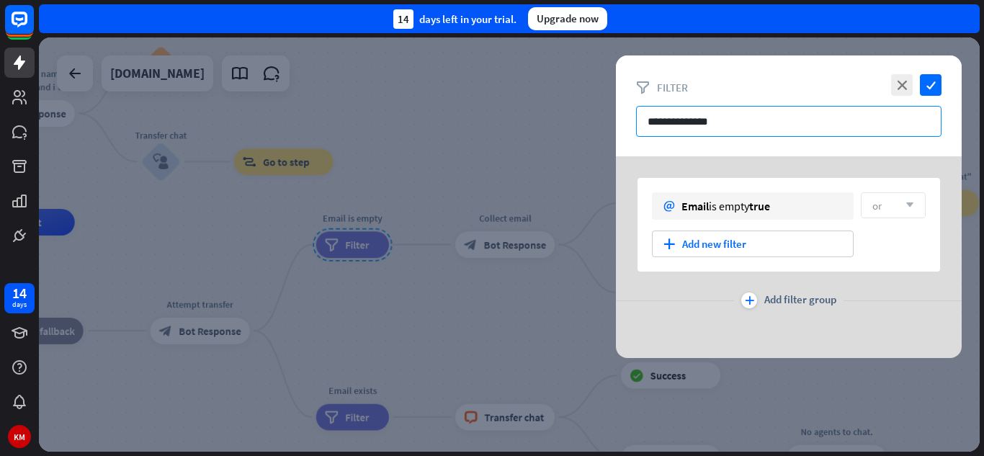
click at [799, 128] on input "**********" at bounding box center [789, 121] width 306 height 31
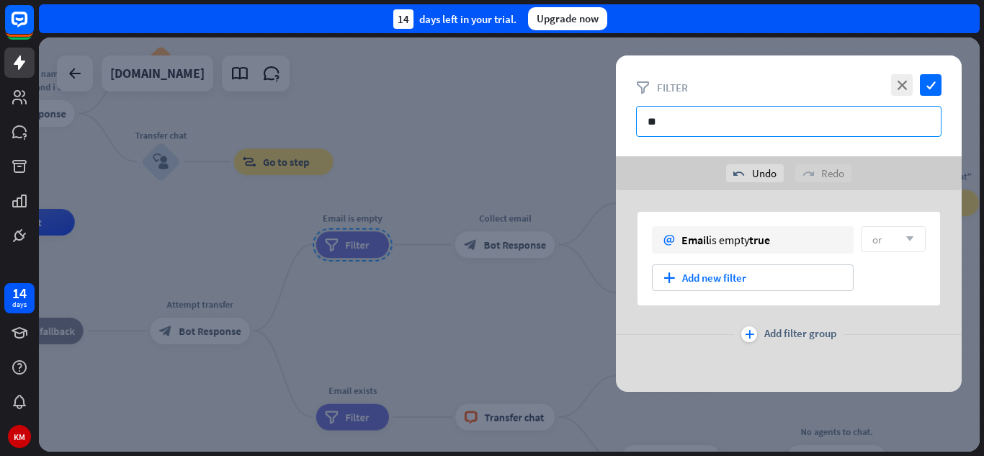
type input "*"
type input "********"
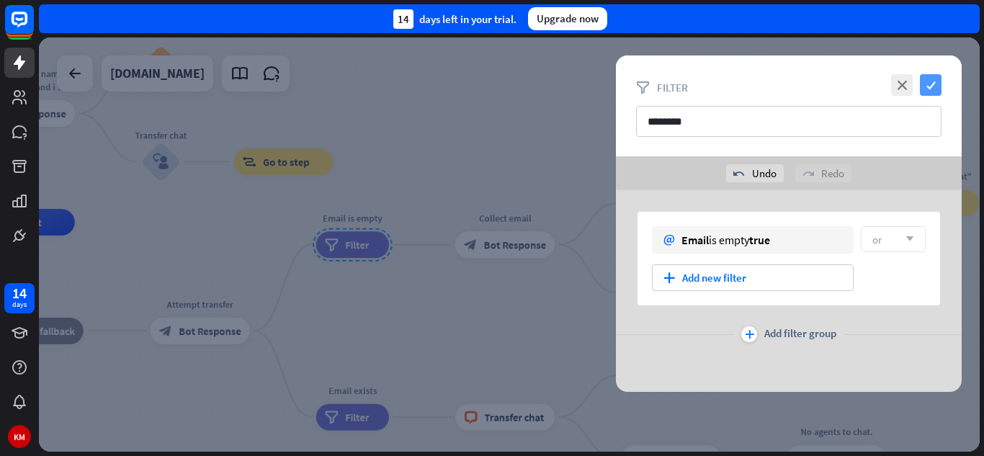
click at [930, 86] on icon "check" at bounding box center [931, 85] width 22 height 22
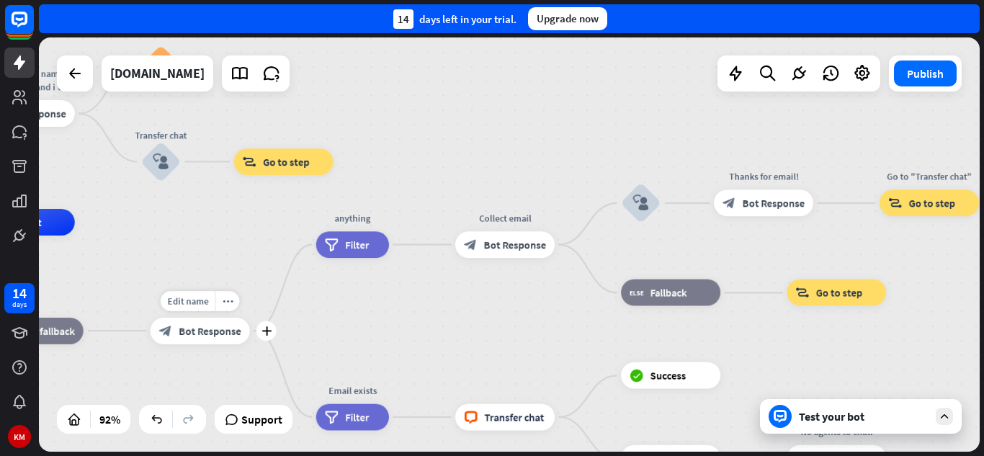
click at [179, 336] on span "Bot Response" at bounding box center [210, 330] width 63 height 13
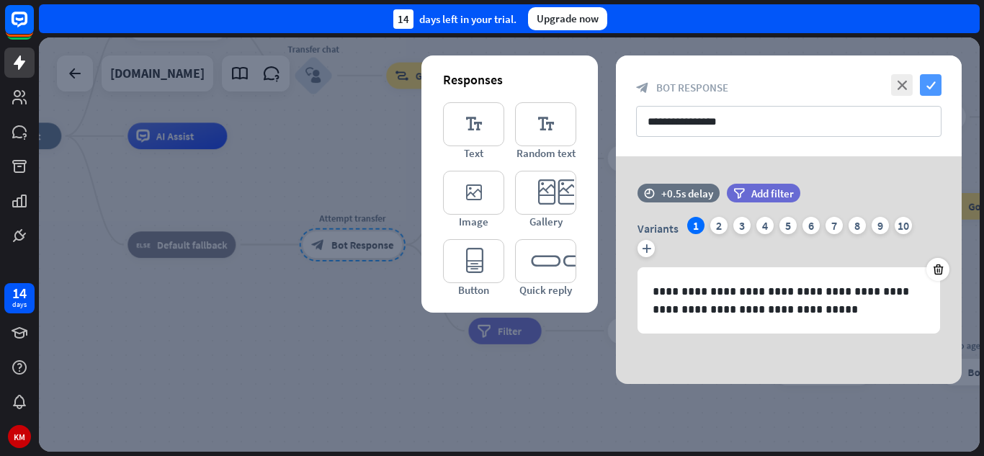
click at [934, 88] on icon "check" at bounding box center [931, 85] width 22 height 22
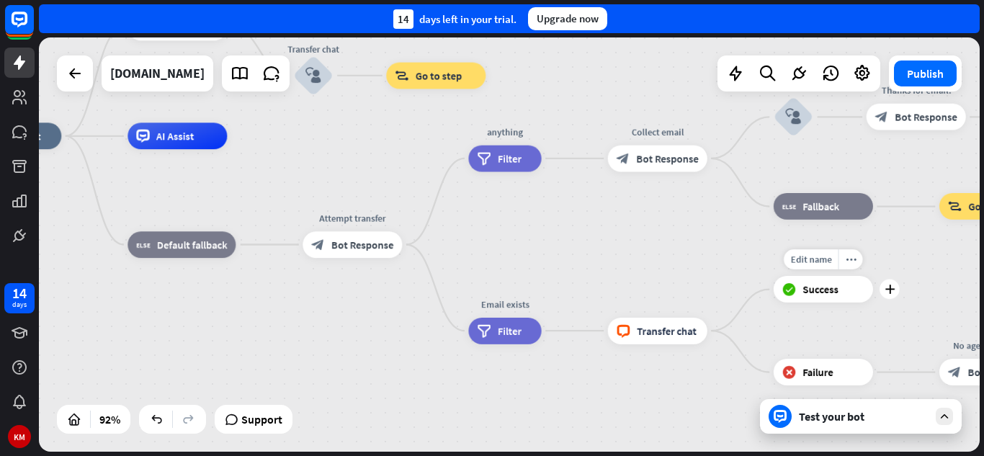
click at [847, 296] on div "block_success Success" at bounding box center [823, 289] width 99 height 27
click at [823, 303] on div "Edit name more_horiz plus block_success Success" at bounding box center [823, 289] width 99 height 27
click at [659, 344] on div "Edit name more_horiz block_livechat Transfer chat" at bounding box center [657, 331] width 99 height 27
click at [647, 341] on div "block_livechat Transfer chat" at bounding box center [657, 331] width 99 height 27
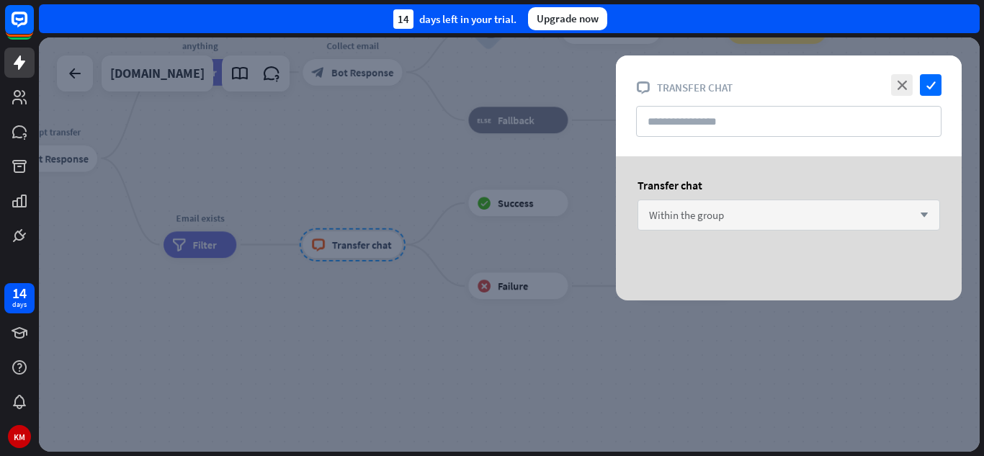
click at [894, 226] on div "Within the group arrow_down" at bounding box center [789, 215] width 303 height 31
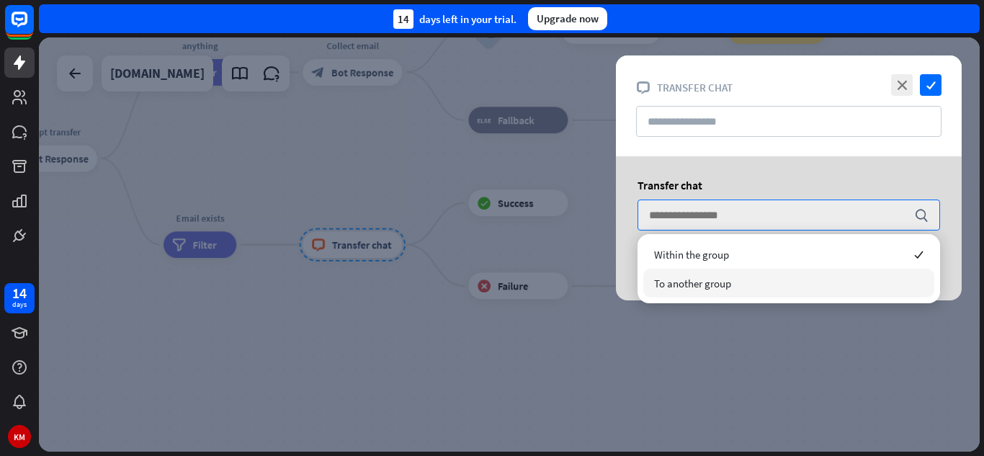
click at [754, 282] on div "To another group" at bounding box center [788, 283] width 291 height 29
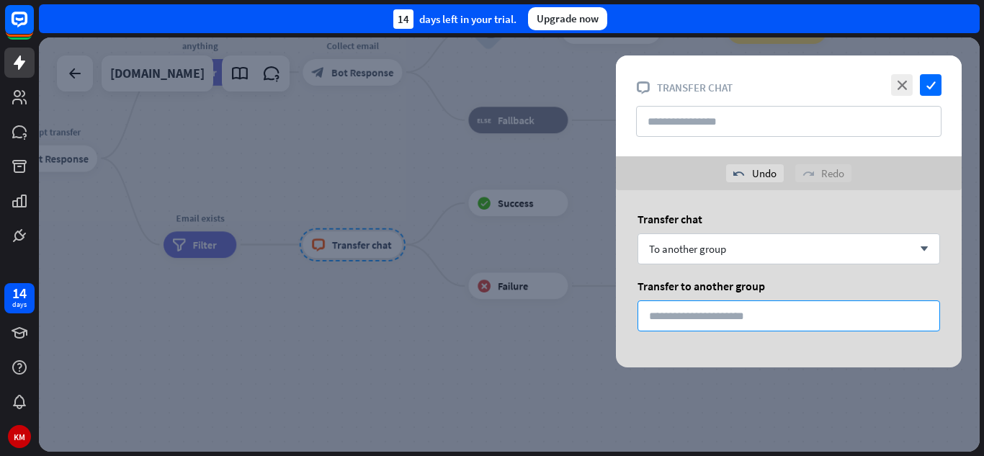
click at [805, 321] on input "*" at bounding box center [789, 315] width 303 height 31
click at [936, 89] on icon "check" at bounding box center [931, 85] width 22 height 22
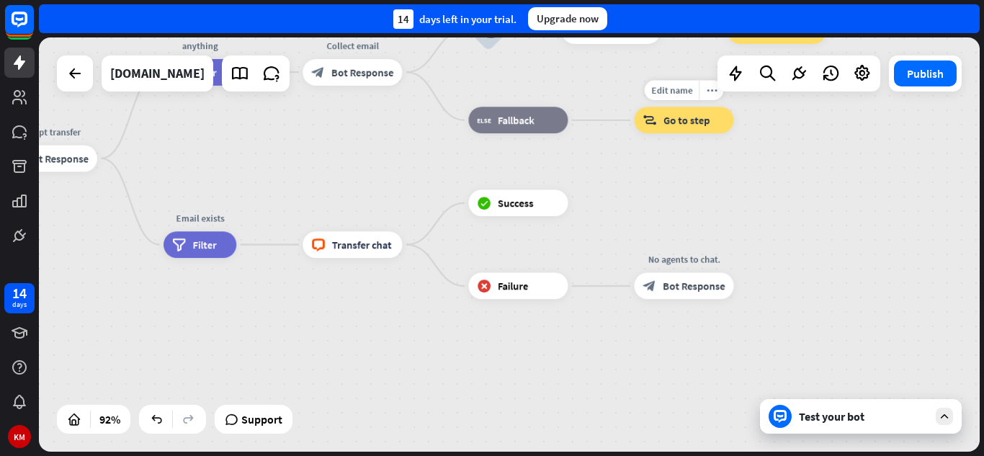
click at [681, 122] on span "Go to step" at bounding box center [687, 120] width 46 height 13
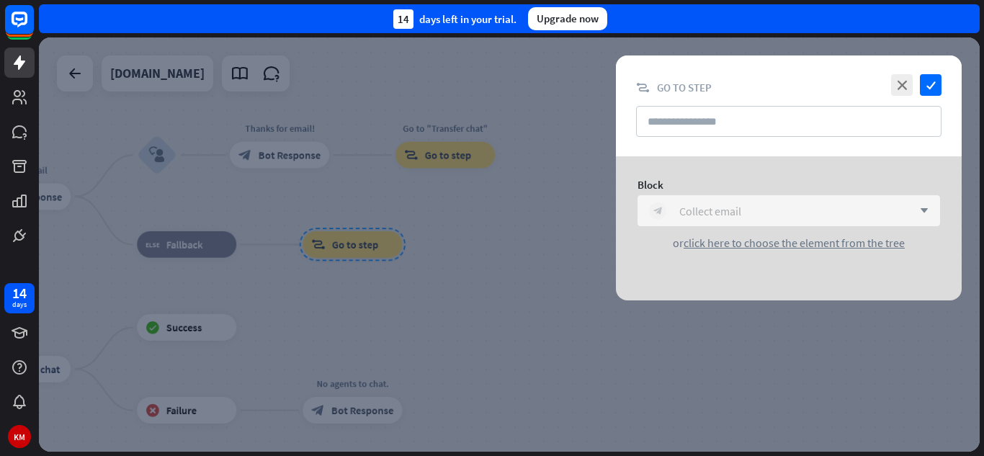
click at [842, 205] on div "block_bot_response Collect email" at bounding box center [781, 210] width 264 height 17
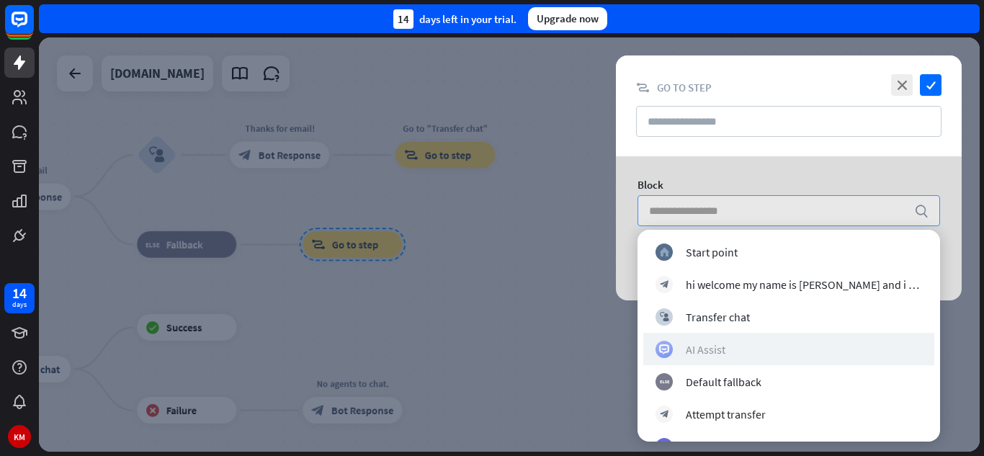
click at [721, 349] on div "AI Assist" at bounding box center [706, 349] width 40 height 14
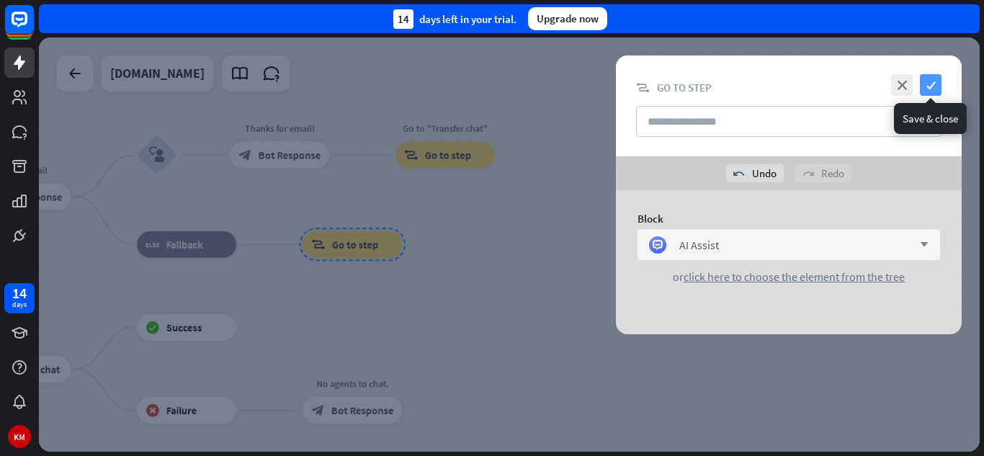
click at [934, 82] on icon "check" at bounding box center [931, 85] width 22 height 22
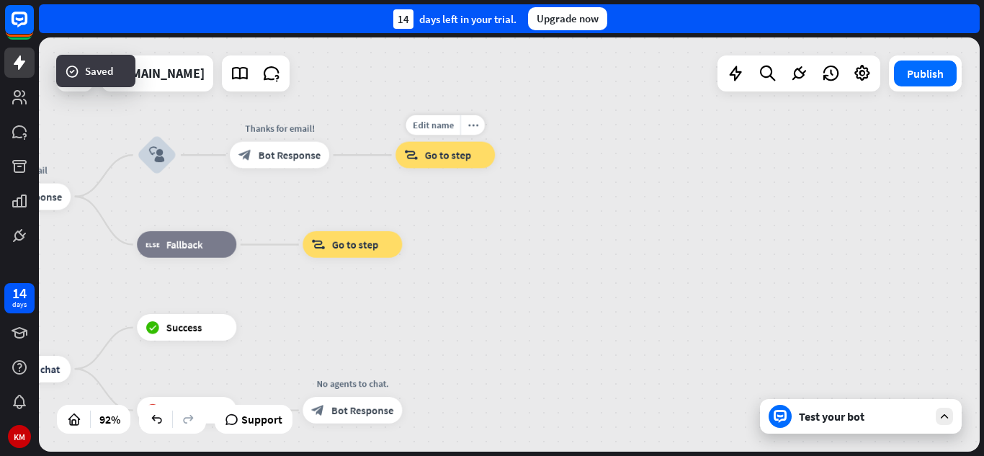
click at [458, 165] on div "block_goto Go to step" at bounding box center [445, 155] width 99 height 27
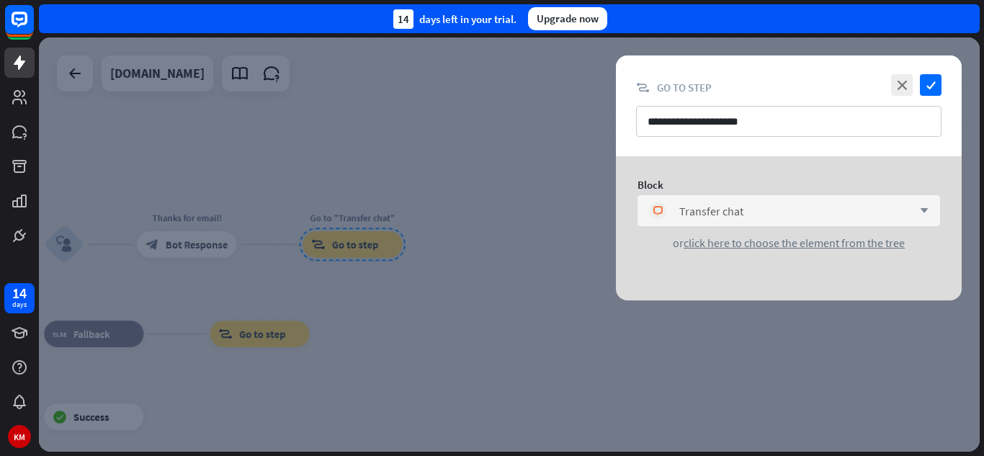
click at [847, 200] on div "block_livechat Transfer chat arrow_down" at bounding box center [789, 210] width 303 height 31
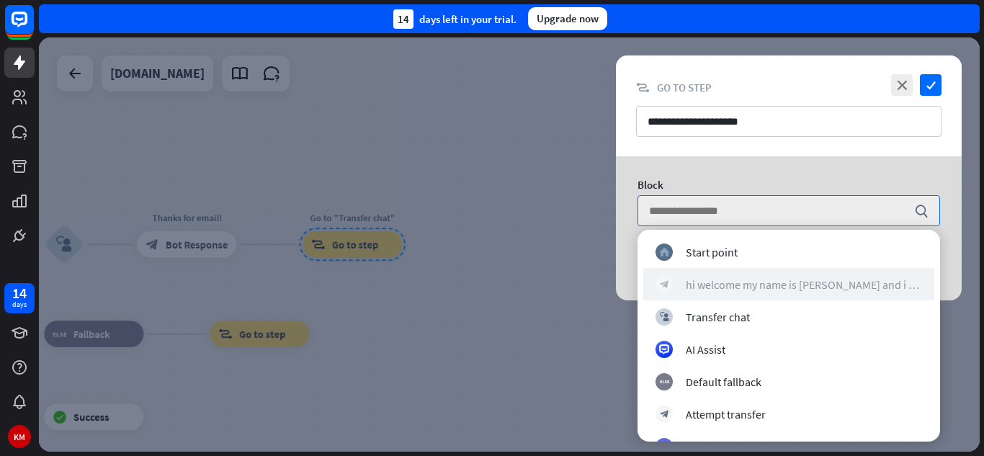
click at [827, 279] on div "hi welcome my name is [PERSON_NAME] and i will be your assist [DATE]. what cani…" at bounding box center [804, 284] width 236 height 14
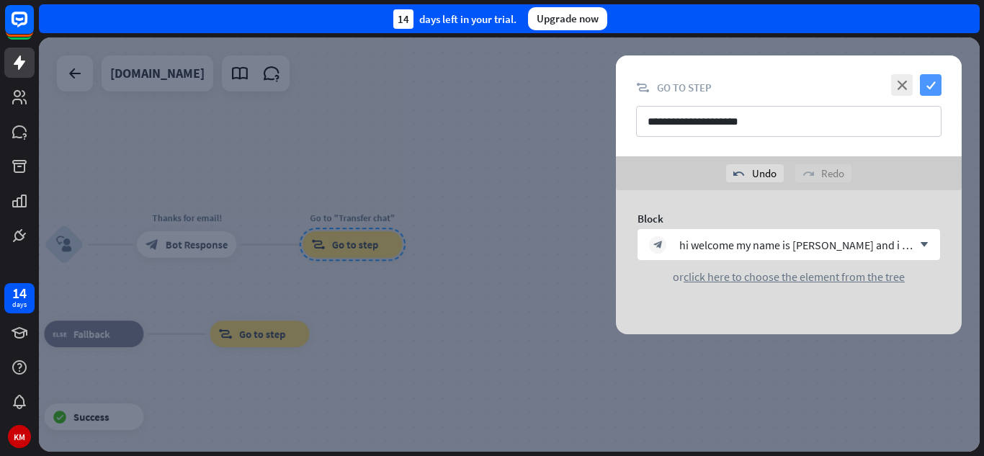
click at [925, 79] on icon "check" at bounding box center [931, 85] width 22 height 22
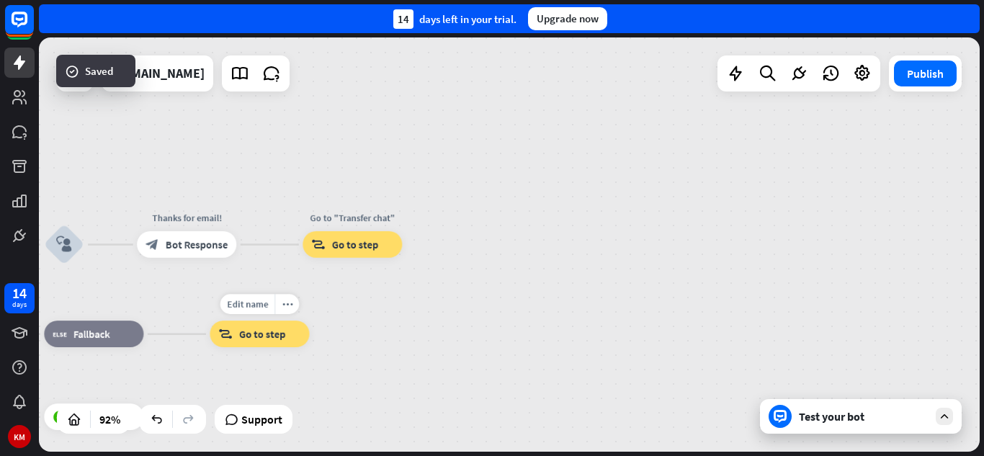
click at [254, 347] on div "Edit name more_horiz block_goto Go to step" at bounding box center [259, 334] width 99 height 27
click at [262, 333] on span "Go to step" at bounding box center [262, 334] width 46 height 13
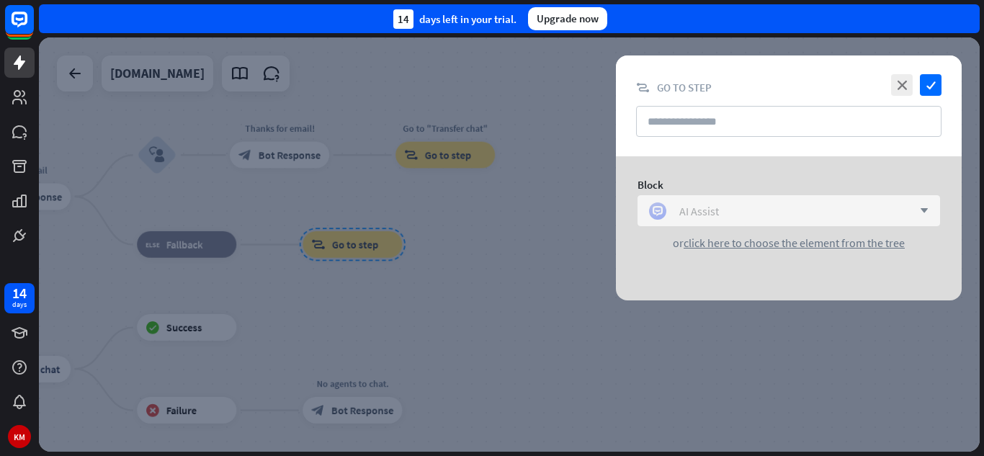
click at [874, 210] on div "AI Assist" at bounding box center [781, 210] width 264 height 17
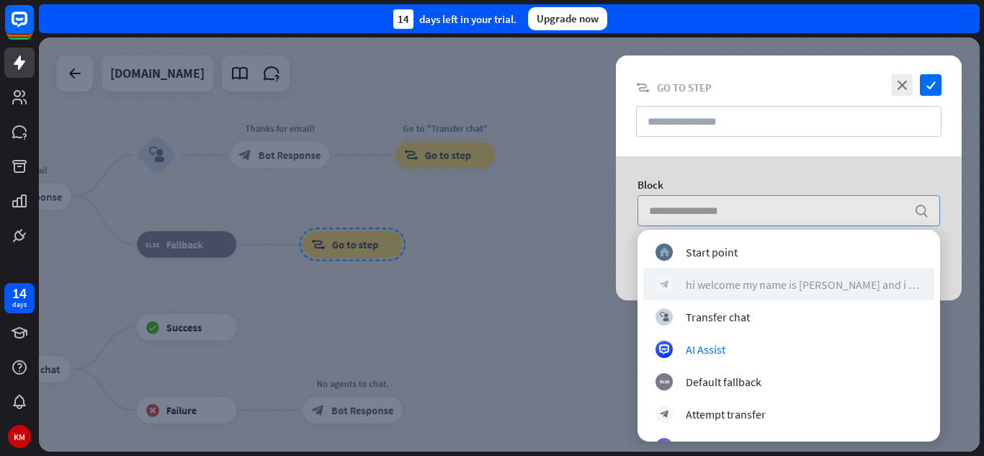
click at [850, 285] on div "hi welcome my name is [PERSON_NAME] and i will be your assist [DATE]. what cani…" at bounding box center [804, 284] width 236 height 14
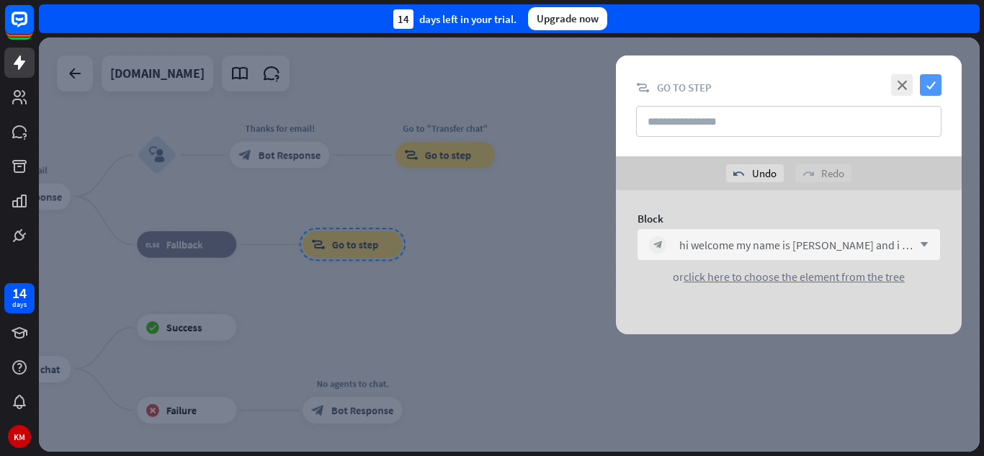
click at [931, 83] on icon "check" at bounding box center [931, 85] width 22 height 22
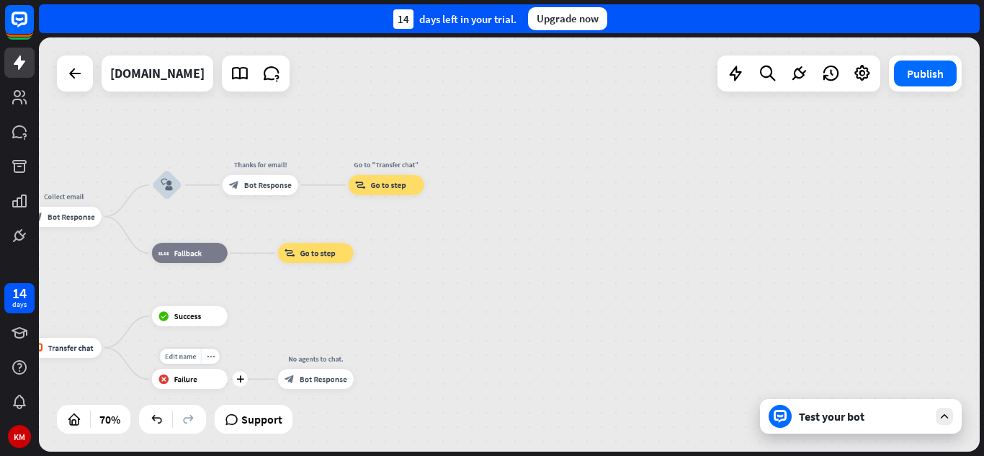
click at [197, 389] on div "Edit name more_horiz plus block_failure Failure" at bounding box center [190, 379] width 76 height 20
click at [246, 383] on div "plus" at bounding box center [240, 379] width 15 height 15
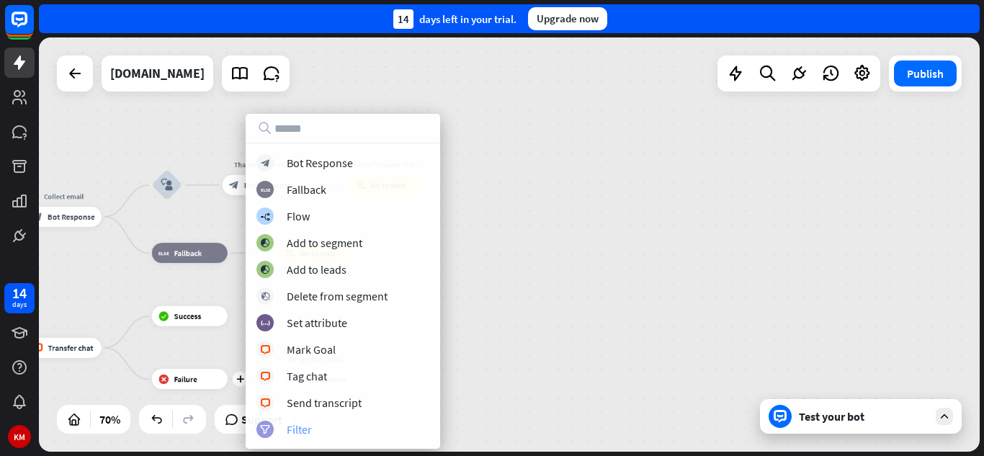
click at [324, 424] on div "filter Filter" at bounding box center [343, 429] width 173 height 17
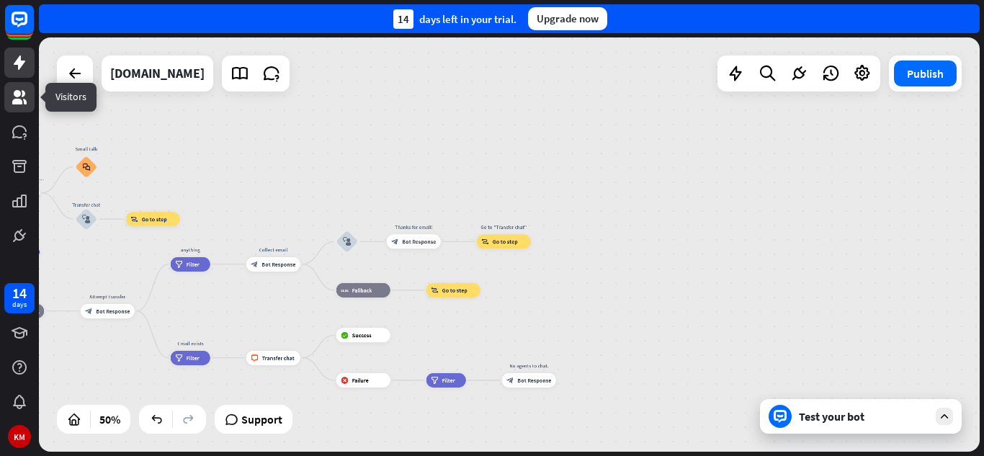
click at [19, 110] on link at bounding box center [19, 97] width 30 height 30
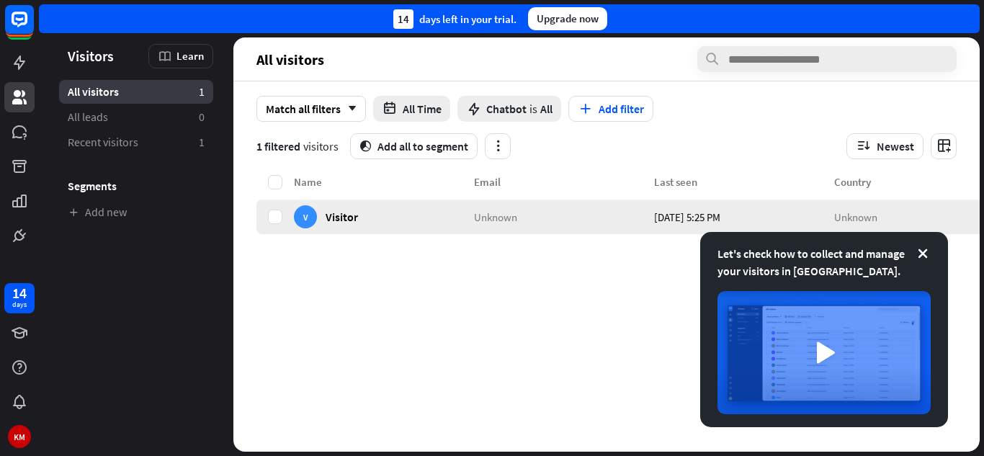
click at [272, 224] on div at bounding box center [275, 217] width 37 height 35
click at [277, 219] on label at bounding box center [275, 217] width 14 height 14
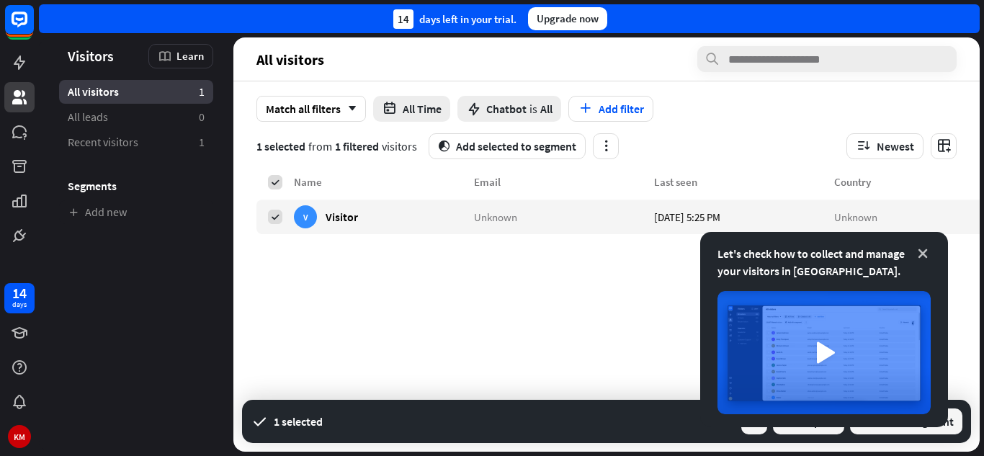
click at [922, 251] on icon at bounding box center [923, 253] width 14 height 14
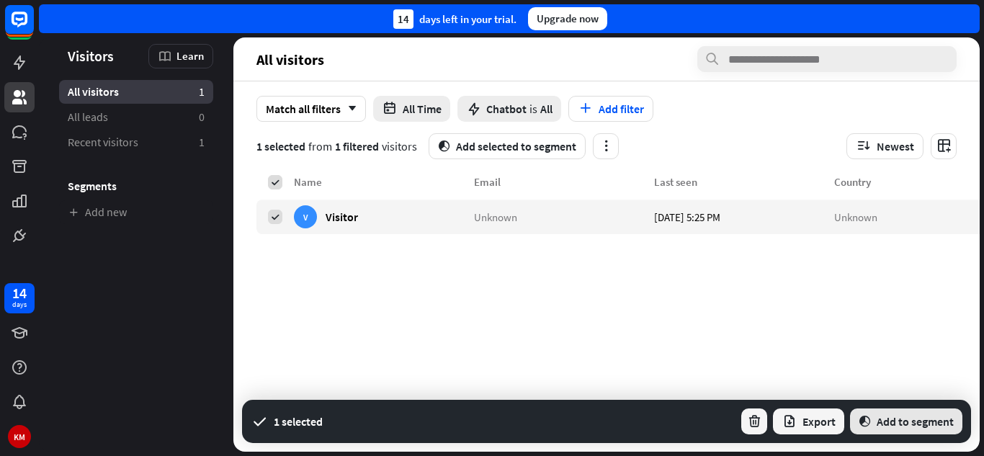
click at [870, 423] on icon "segment" at bounding box center [865, 422] width 12 height 12
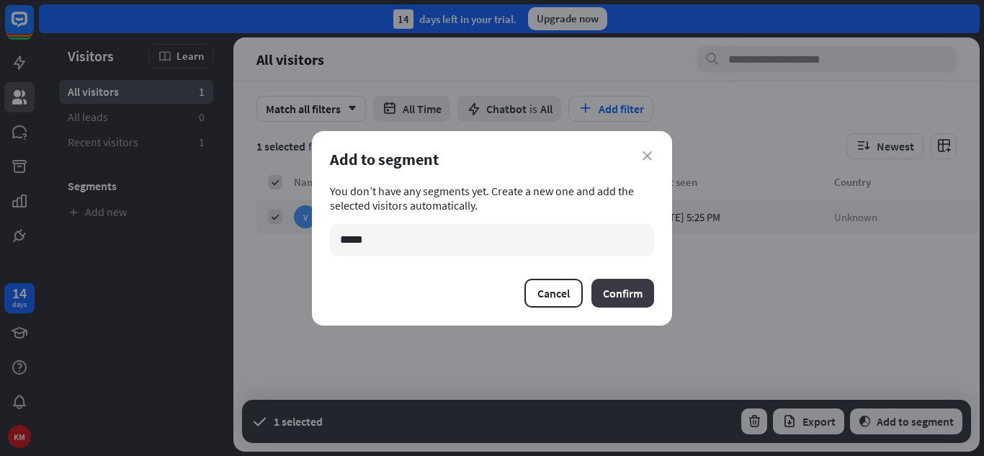
type input "*****"
click at [622, 291] on button "Confirm" at bounding box center [623, 293] width 63 height 29
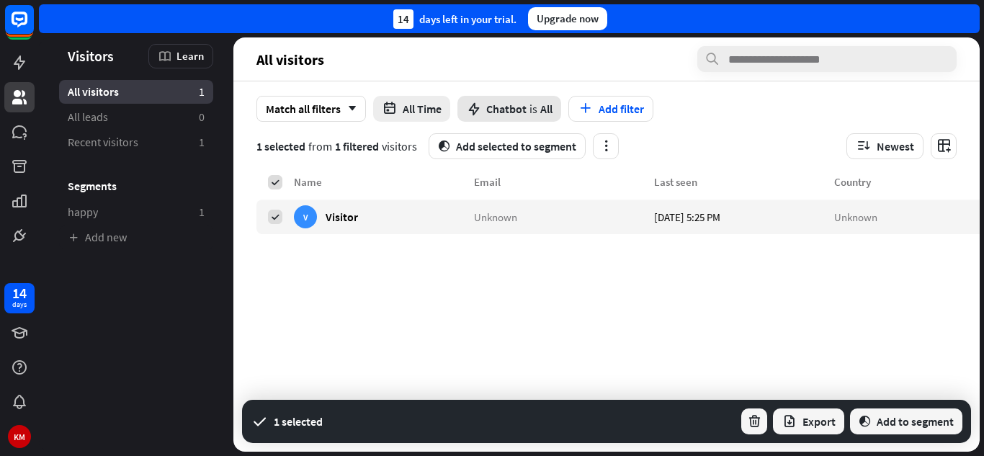
click at [543, 98] on div "Chatbot is All" at bounding box center [510, 109] width 104 height 26
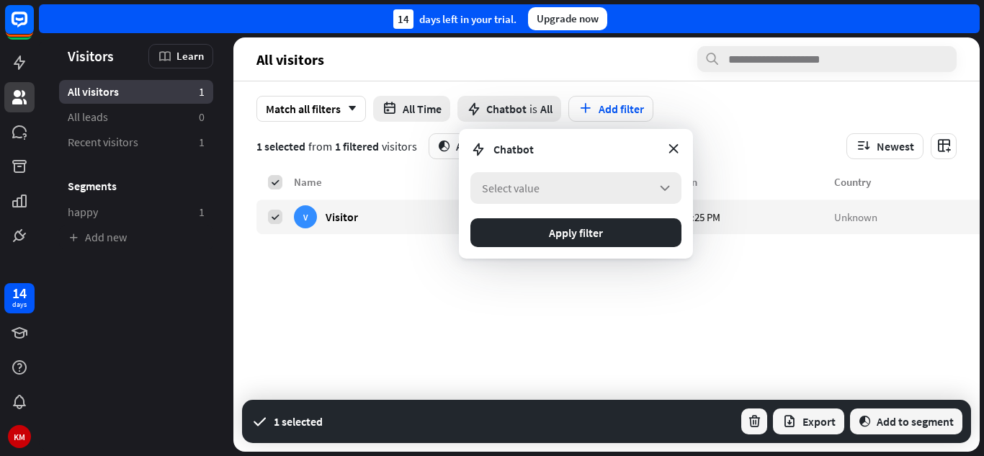
click at [676, 187] on div "Select value arrow_down" at bounding box center [576, 188] width 211 height 32
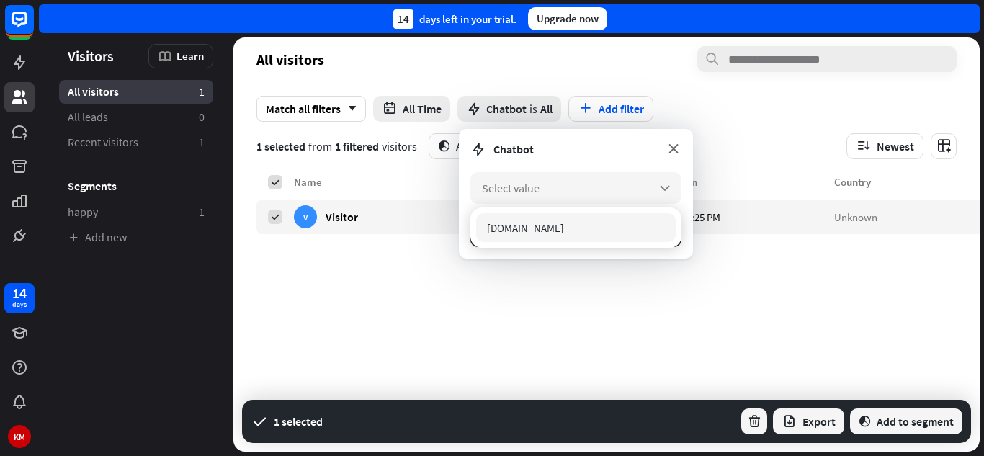
click at [677, 144] on icon at bounding box center [674, 149] width 16 height 16
